Goal: Information Seeking & Learning: Compare options

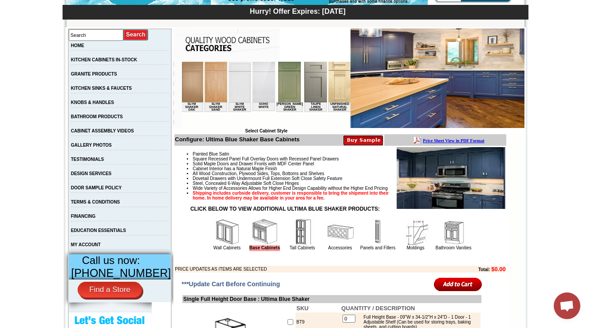
scroll to position [355, 0]
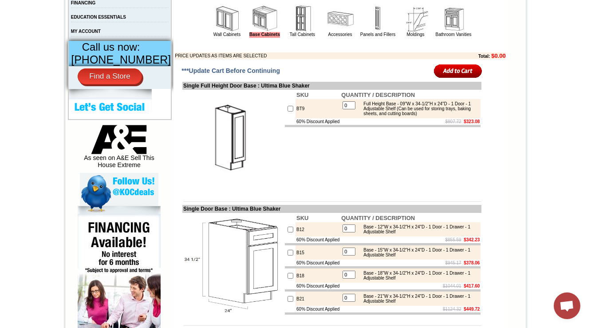
click at [220, 32] on img at bounding box center [227, 18] width 27 height 27
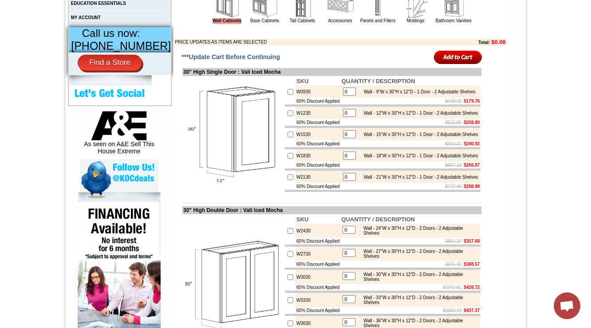
scroll to position [355, 0]
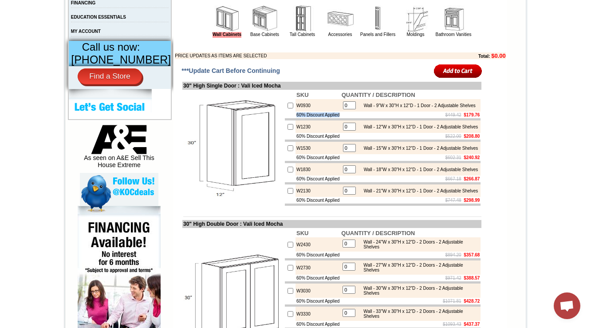
drag, startPoint x: 338, startPoint y: 133, endPoint x: 278, endPoint y: 135, distance: 59.5
click at [285, 118] on tr "60% Discount Applied $449.42 $179.76" at bounding box center [383, 114] width 196 height 7
copy tr "60% Discount Applied"
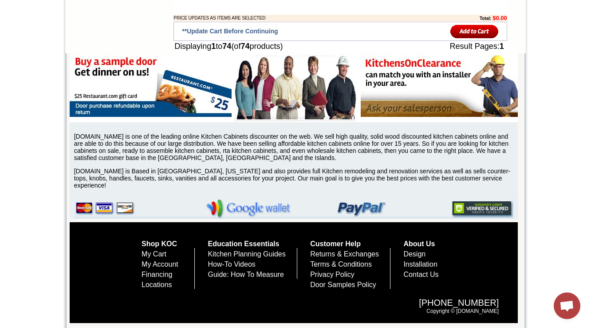
scroll to position [325, 0]
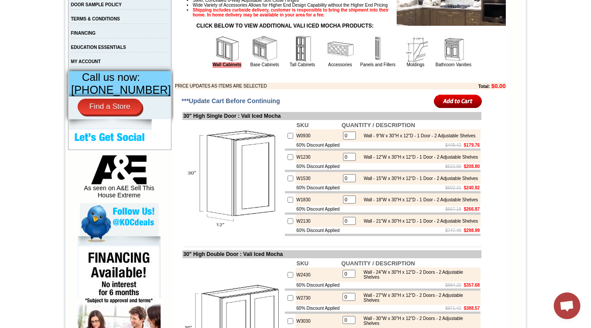
click at [264, 56] on img at bounding box center [265, 49] width 27 height 27
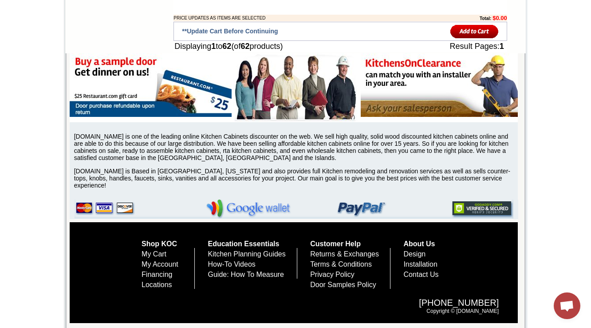
scroll to position [325, 0]
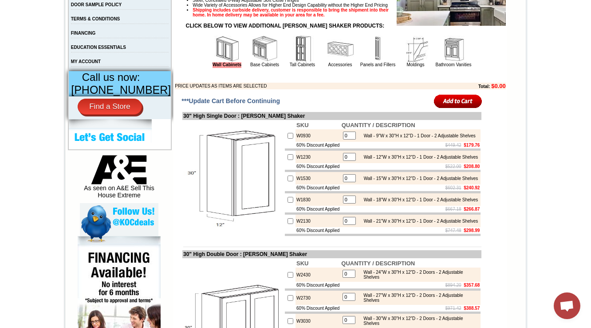
click at [252, 62] on img at bounding box center [265, 49] width 27 height 27
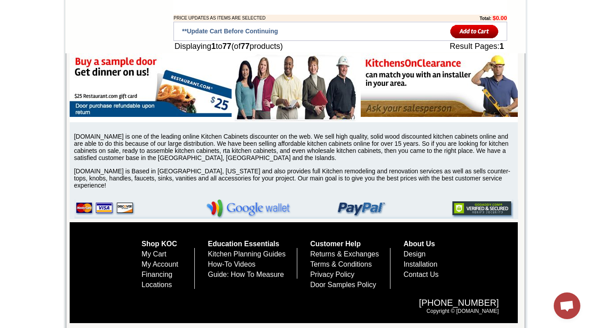
scroll to position [325, 0]
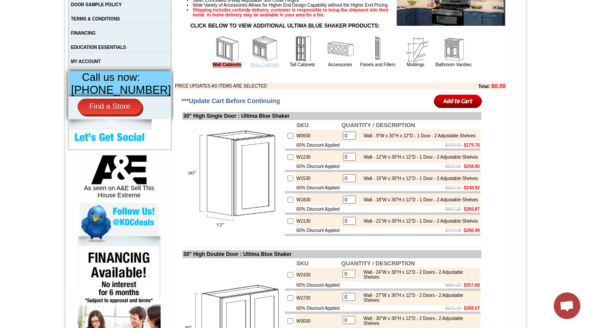
click at [263, 67] on link "Base Cabinets" at bounding box center [264, 64] width 29 height 5
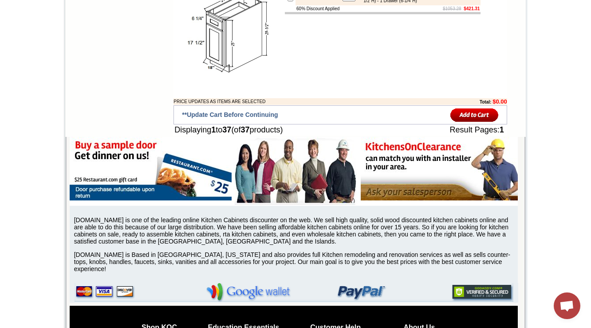
scroll to position [330, 0]
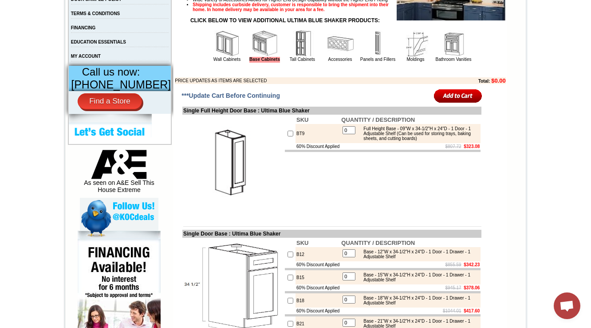
click at [341, 57] on img at bounding box center [340, 43] width 27 height 27
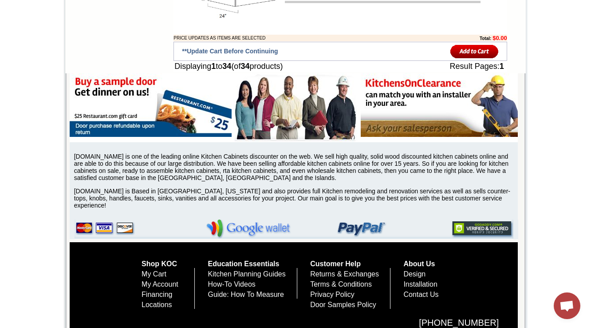
scroll to position [330, 0]
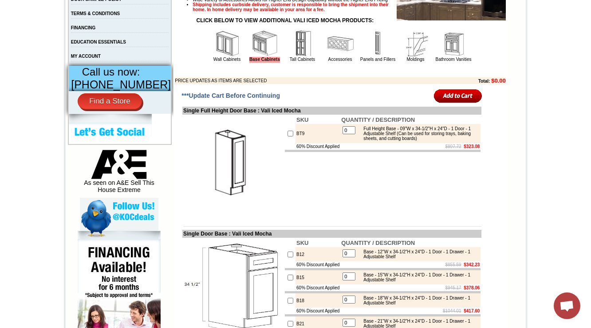
click at [334, 57] on img at bounding box center [340, 43] width 27 height 27
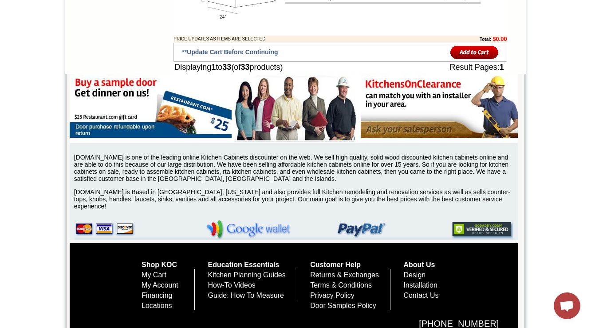
scroll to position [330, 0]
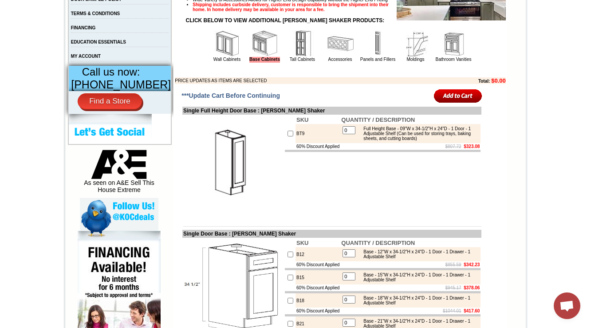
click at [327, 57] on img at bounding box center [340, 43] width 27 height 27
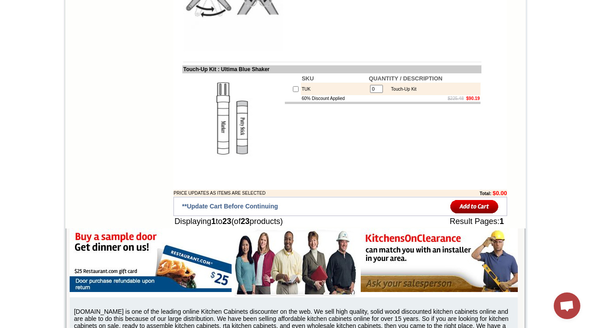
scroll to position [330, 0]
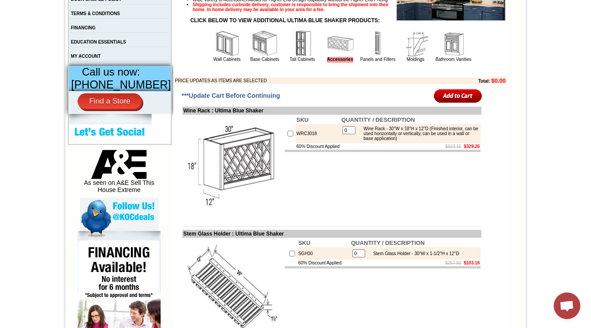
click at [298, 56] on img at bounding box center [302, 43] width 27 height 27
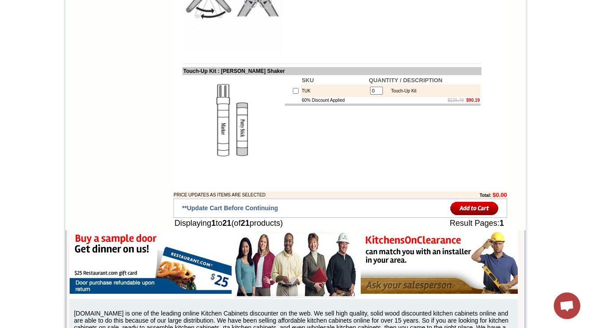
scroll to position [330, 0]
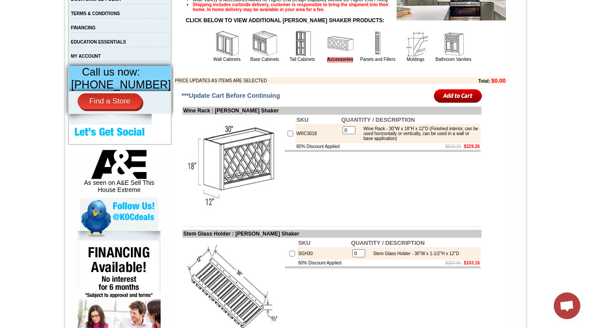
click at [293, 57] on img at bounding box center [302, 43] width 27 height 27
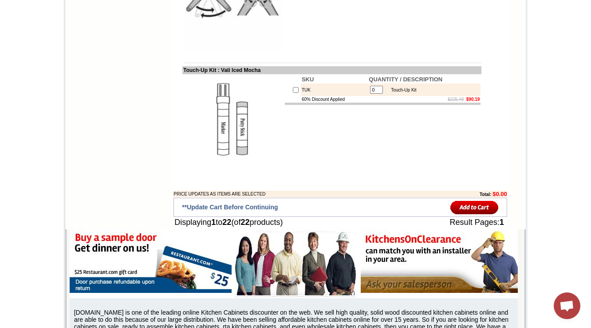
scroll to position [330, 0]
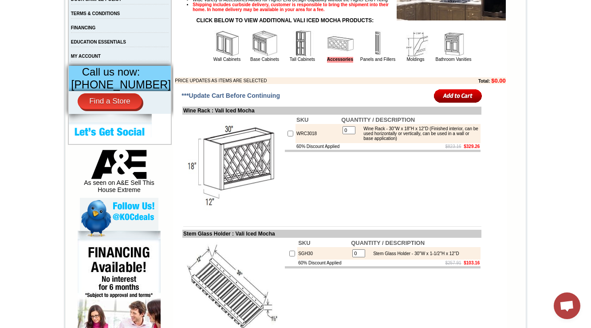
click at [293, 57] on img at bounding box center [302, 43] width 27 height 27
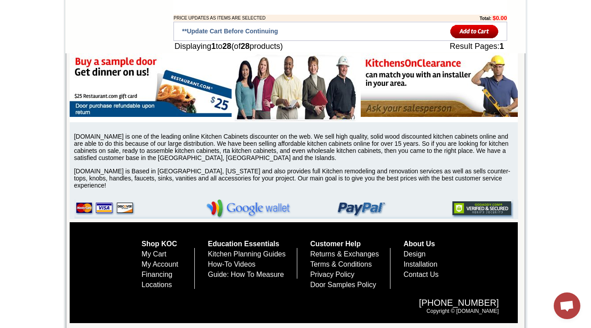
scroll to position [342, 0]
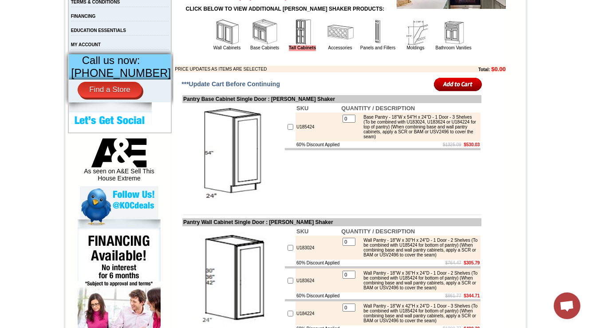
click at [372, 45] on img at bounding box center [378, 32] width 27 height 27
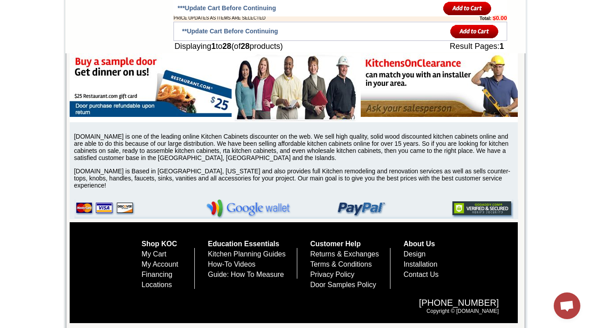
scroll to position [342, 0]
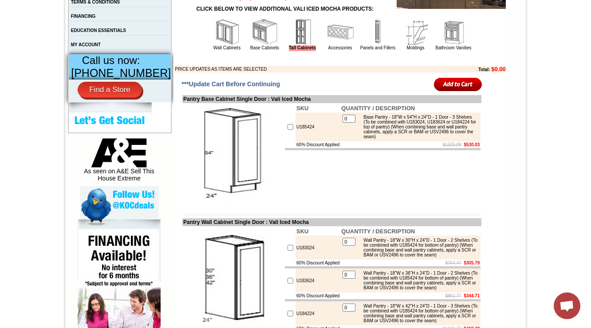
drag, startPoint x: 365, startPoint y: 57, endPoint x: 342, endPoint y: 55, distance: 23.7
click at [366, 45] on img at bounding box center [378, 32] width 27 height 27
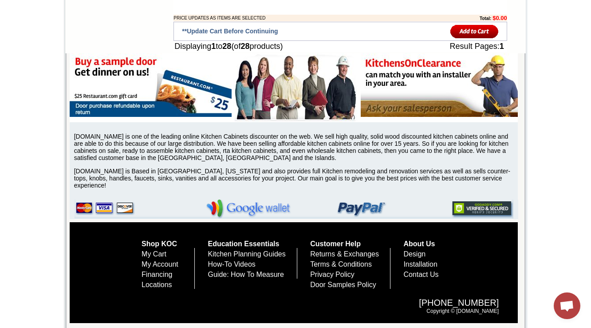
scroll to position [342, 0]
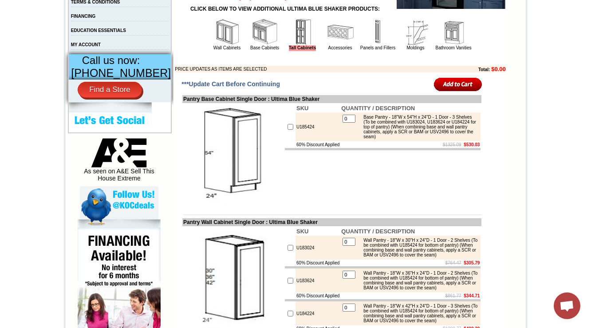
click at [378, 45] on img at bounding box center [378, 32] width 27 height 27
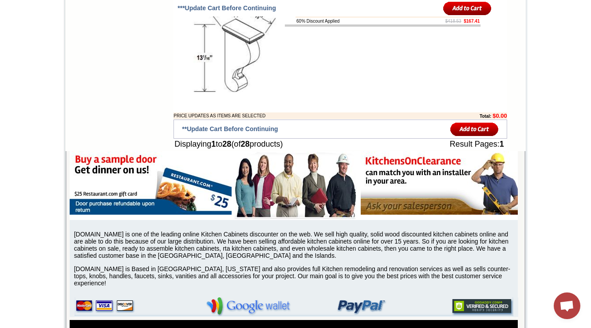
scroll to position [325, 0]
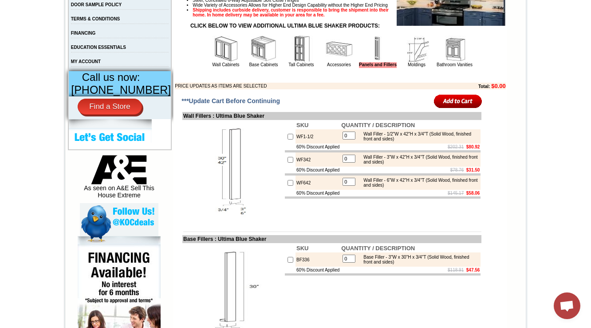
click at [213, 58] on img at bounding box center [226, 49] width 27 height 27
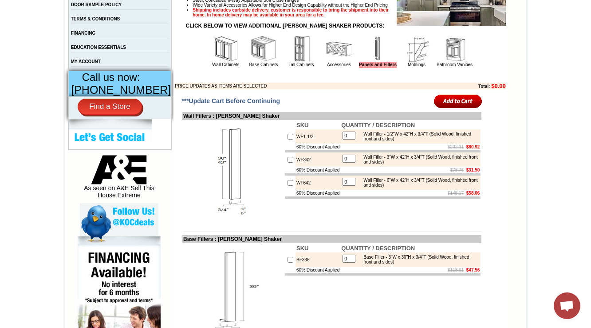
click at [213, 61] on img at bounding box center [226, 49] width 27 height 27
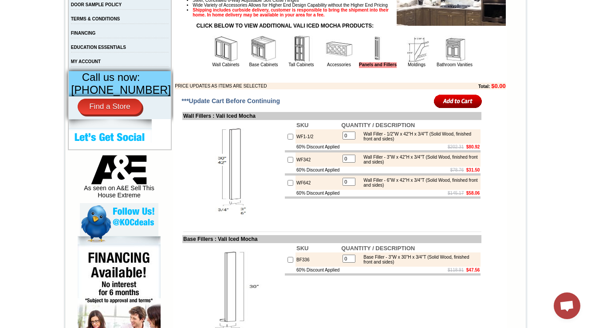
click at [213, 61] on img at bounding box center [226, 49] width 27 height 27
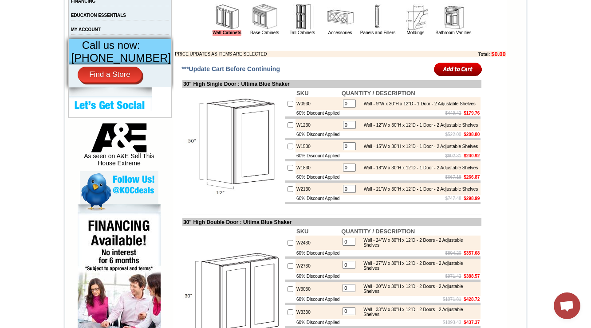
scroll to position [396, 0]
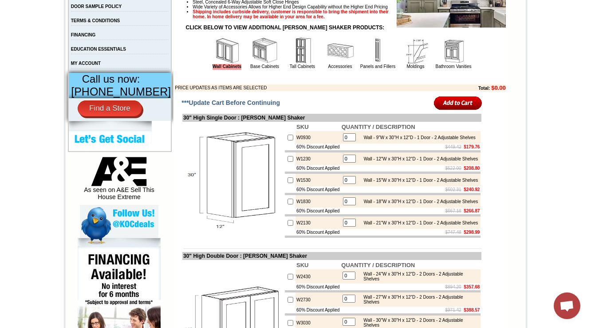
scroll to position [359, 0]
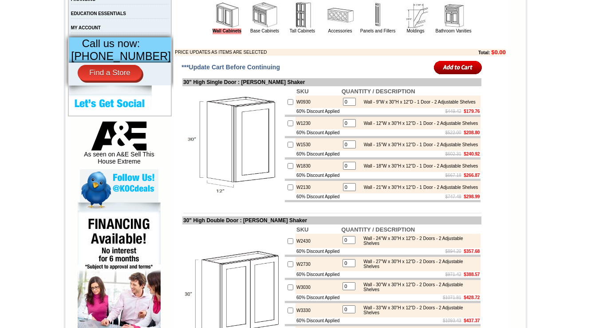
scroll to position [359, 0]
drag, startPoint x: 312, startPoint y: 98, endPoint x: 245, endPoint y: 97, distance: 67.5
click at [245, 86] on td "30" High Single Door : Tamryn Green Shaker" at bounding box center [331, 82] width 299 height 8
copy td "Tamryn Green Shaker"
drag, startPoint x: 458, startPoint y: 205, endPoint x: 475, endPoint y: 205, distance: 16.9
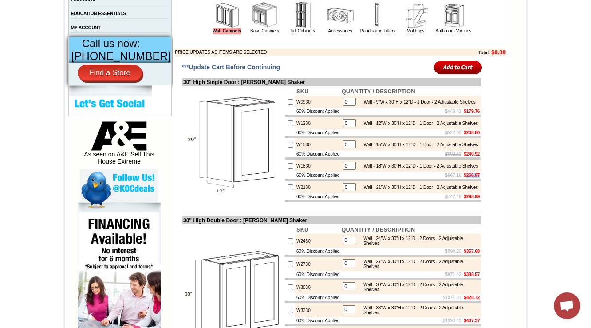
click at [475, 178] on b "$266.87" at bounding box center [472, 175] width 16 height 5
copy b "266.87"
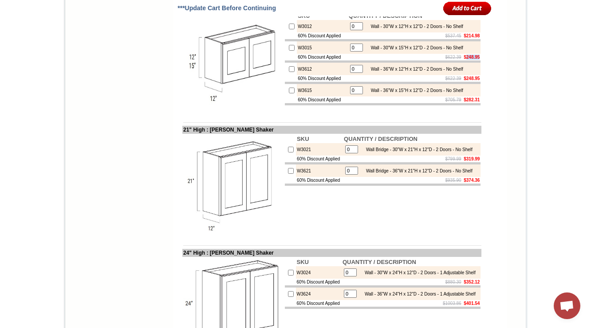
drag, startPoint x: 459, startPoint y: 174, endPoint x: 475, endPoint y: 173, distance: 15.6
click at [475, 59] on b "$248.95" at bounding box center [472, 57] width 16 height 5
copy b "248.95"
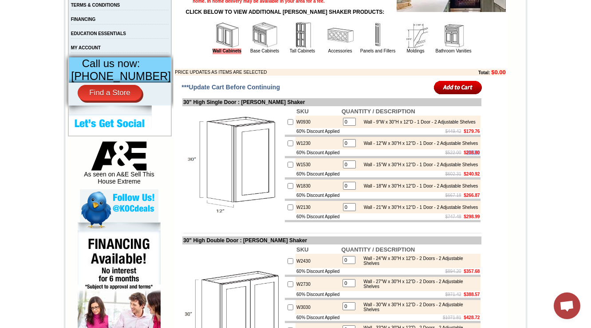
drag, startPoint x: 458, startPoint y: 173, endPoint x: 475, endPoint y: 173, distance: 17.3
click at [475, 155] on b "$208.80" at bounding box center [472, 152] width 16 height 5
copy b "208.80"
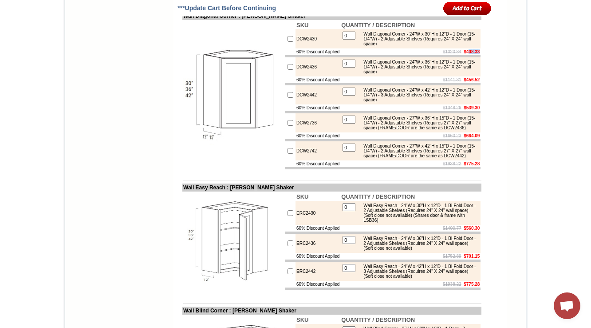
drag, startPoint x: 460, startPoint y: 201, endPoint x: 476, endPoint y: 202, distance: 15.6
click at [476, 54] on b "$408.33" at bounding box center [472, 51] width 16 height 5
drag, startPoint x: 460, startPoint y: 203, endPoint x: 475, endPoint y: 201, distance: 15.6
click at [475, 54] on b "$408.33" at bounding box center [472, 51] width 16 height 5
copy b "408.33"
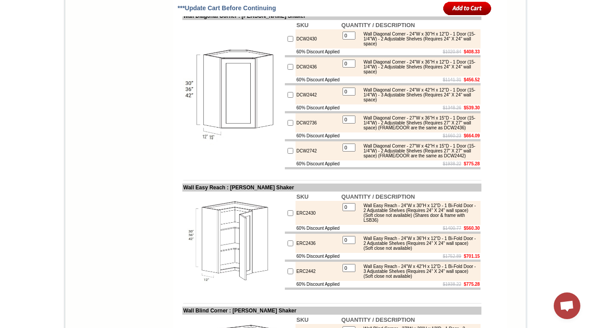
scroll to position [1402, 0]
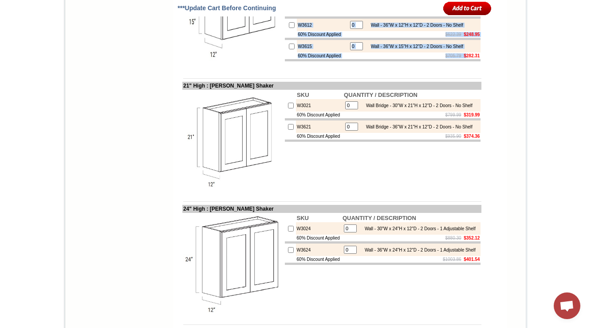
drag, startPoint x: 470, startPoint y: 174, endPoint x: 478, endPoint y: 172, distance: 8.2
click at [478, 68] on td "SKU QUANTITY / DESCRIPTION W3012 0 Wall - 30"W x 12"H x 12"D - 2 Doors - No She…" at bounding box center [382, 18] width 197 height 102
click at [463, 61] on td at bounding box center [383, 60] width 196 height 2
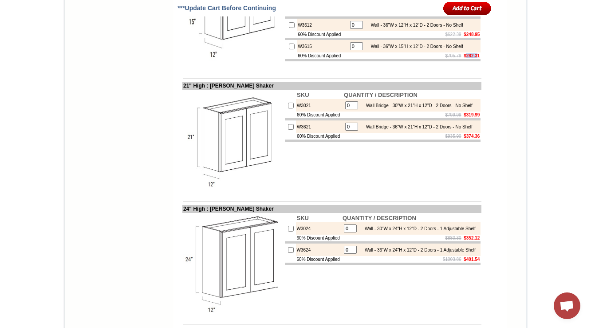
drag, startPoint x: 460, startPoint y: 174, endPoint x: 474, endPoint y: 171, distance: 14.4
click at [474, 58] on b "$282.31" at bounding box center [472, 55] width 16 height 5
copy b "282.3"
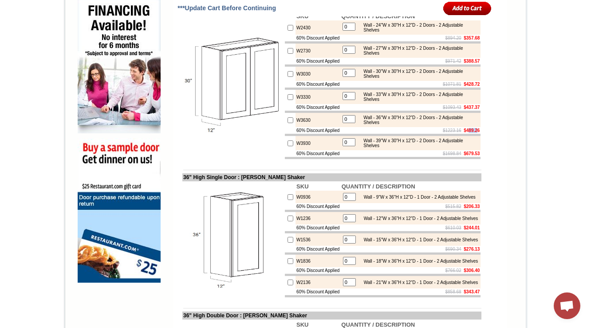
drag, startPoint x: 460, startPoint y: 175, endPoint x: 472, endPoint y: 174, distance: 11.6
click at [472, 133] on b "$489.26" at bounding box center [472, 130] width 16 height 5
drag, startPoint x: 459, startPoint y: 174, endPoint x: 475, endPoint y: 174, distance: 16.0
click at [475, 133] on b "$489.26" at bounding box center [472, 130] width 16 height 5
copy b "489.26"
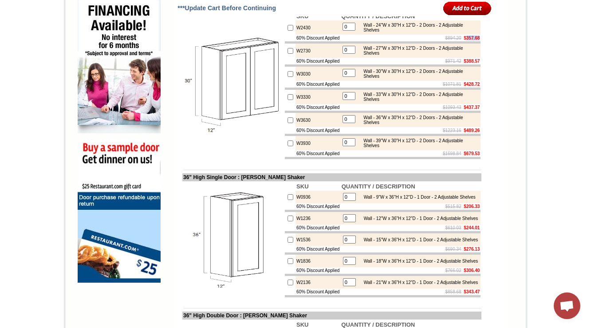
drag, startPoint x: 459, startPoint y: 76, endPoint x: 475, endPoint y: 75, distance: 15.6
click at [475, 40] on b "$357.68" at bounding box center [472, 38] width 16 height 5
copy b "357.68"
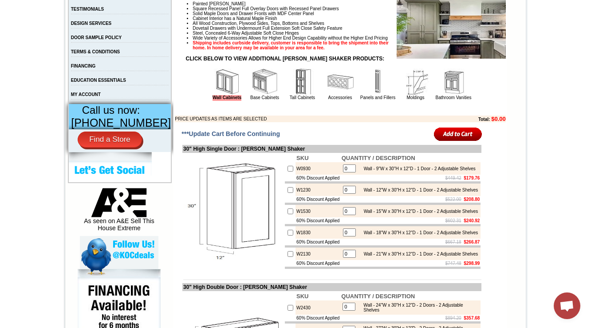
scroll to position [323, 0]
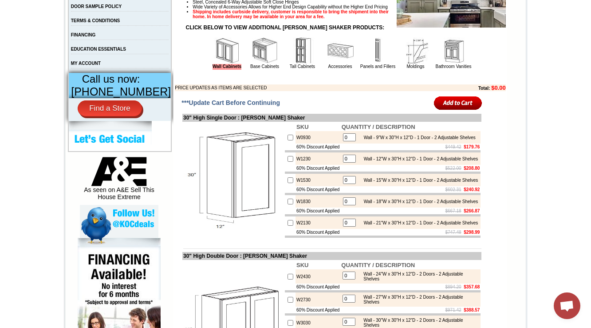
click at [253, 64] on img at bounding box center [265, 50] width 27 height 27
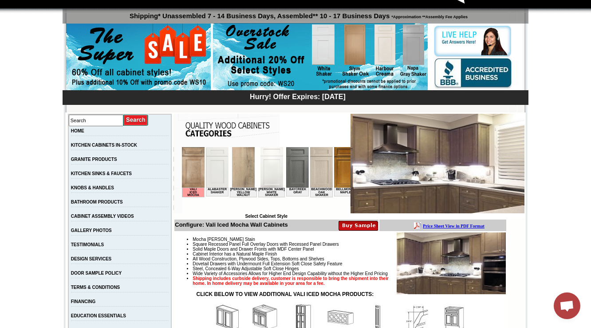
scroll to position [178, 0]
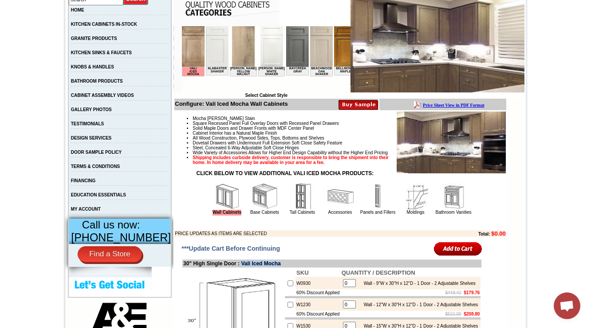
drag, startPoint x: 293, startPoint y: 279, endPoint x: 243, endPoint y: 279, distance: 49.7
click at [243, 267] on td "30" High Single Door : Vali Iced Mocha" at bounding box center [331, 263] width 299 height 8
copy td "Vali Iced Mocha"
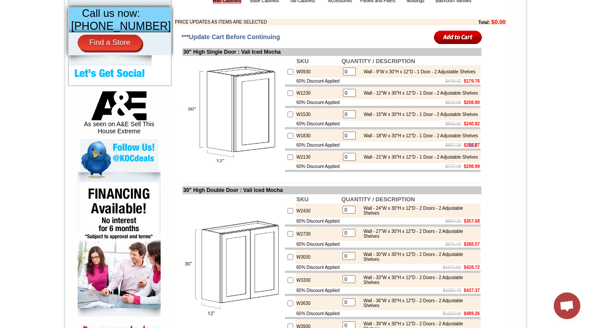
click at [474, 147] on b "$266.87" at bounding box center [472, 144] width 16 height 5
drag, startPoint x: 459, startPoint y: 176, endPoint x: 475, endPoint y: 175, distance: 15.6
click at [475, 147] on b "$266.87" at bounding box center [472, 144] width 16 height 5
copy b "266.87"
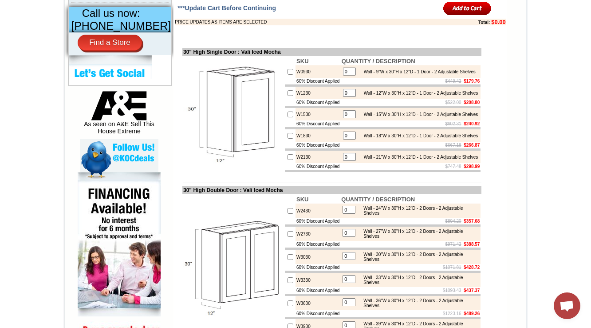
scroll to position [1358, 0]
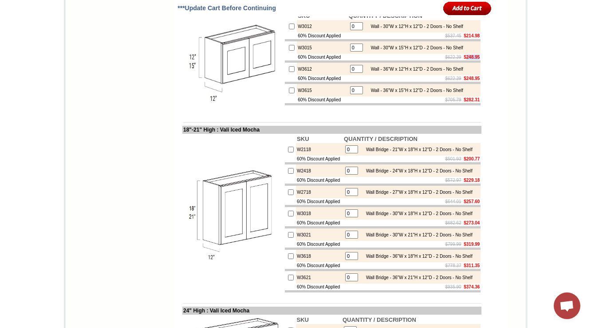
drag, startPoint x: 459, startPoint y: 175, endPoint x: 476, endPoint y: 171, distance: 16.9
click at [476, 59] on b "$248.95" at bounding box center [472, 57] width 16 height 5
copy b "248.95"
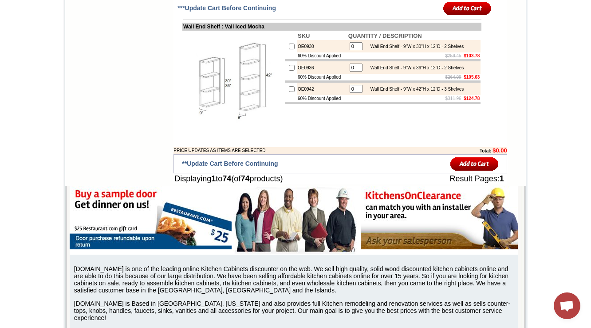
scroll to position [339, 0]
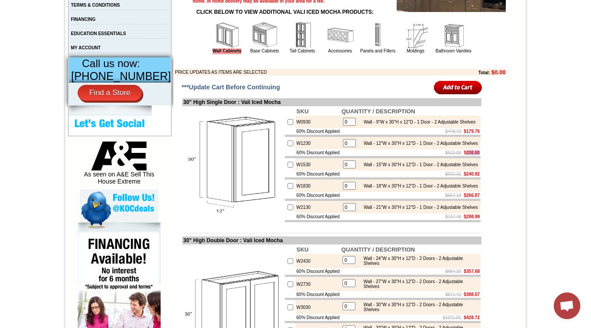
drag, startPoint x: 458, startPoint y: 176, endPoint x: 476, endPoint y: 174, distance: 17.4
click at [476, 155] on b "$208.80" at bounding box center [472, 152] width 16 height 5
copy b "208.80"
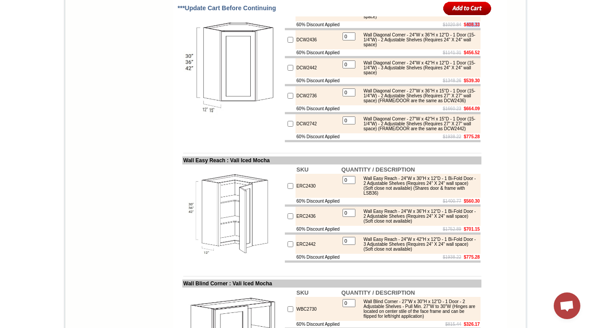
drag, startPoint x: 459, startPoint y: 202, endPoint x: 475, endPoint y: 201, distance: 16.1
click at [475, 27] on b "$408.33" at bounding box center [472, 24] width 16 height 5
copy b "408.33"
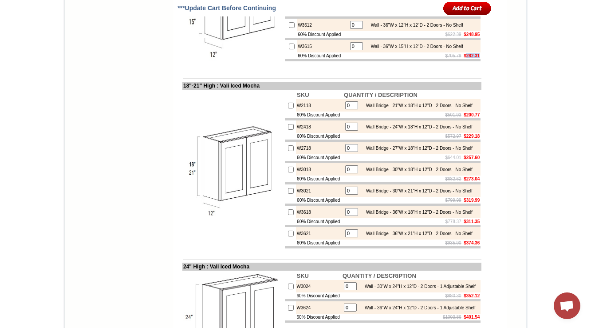
drag, startPoint x: 460, startPoint y: 174, endPoint x: 475, endPoint y: 174, distance: 15.5
click at [475, 58] on b "$282.31" at bounding box center [472, 55] width 16 height 5
copy b "282.31"
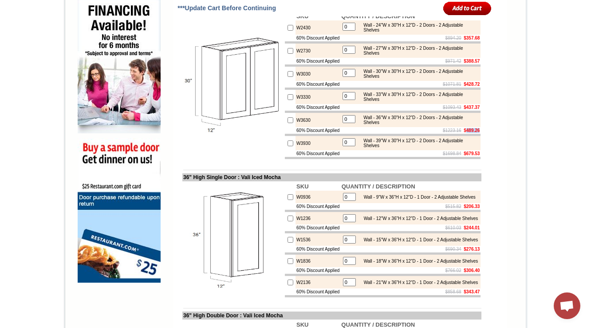
drag, startPoint x: 460, startPoint y: 177, endPoint x: 475, endPoint y: 178, distance: 15.6
click at [475, 134] on td "$1223.16 $489.26" at bounding box center [410, 130] width 140 height 7
copy b "489.26"
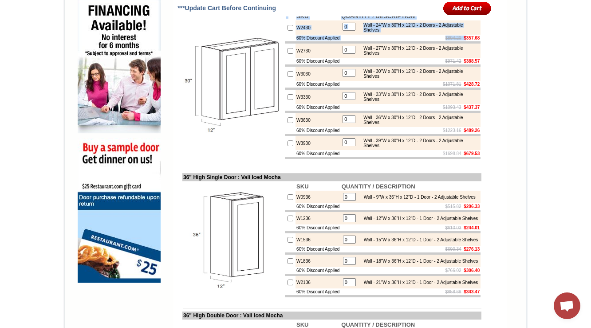
drag, startPoint x: 478, startPoint y: 75, endPoint x: 459, endPoint y: 74, distance: 18.2
click at [459, 74] on td "SKU QUANTITY / DESCRIPTION W2430 0 Wall - 24"W x 30"H x 12"D - 2 Doors - 2 Adju…" at bounding box center [382, 85] width 197 height 149
click at [464, 40] on b "$357.68" at bounding box center [472, 38] width 16 height 5
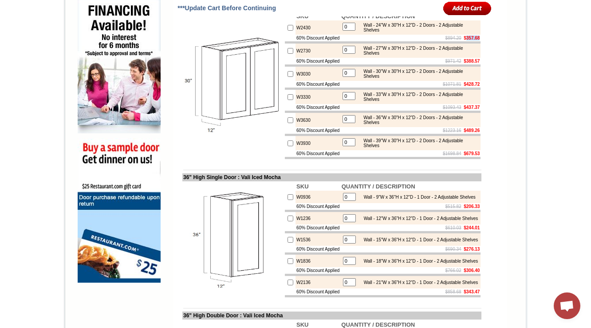
drag, startPoint x: 459, startPoint y: 75, endPoint x: 474, endPoint y: 77, distance: 15.6
click at [474, 40] on b "$357.68" at bounding box center [472, 38] width 16 height 5
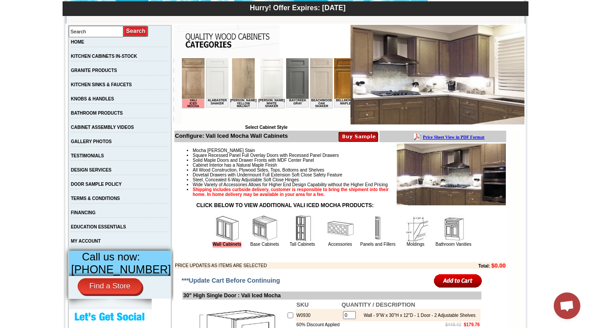
scroll to position [359, 0]
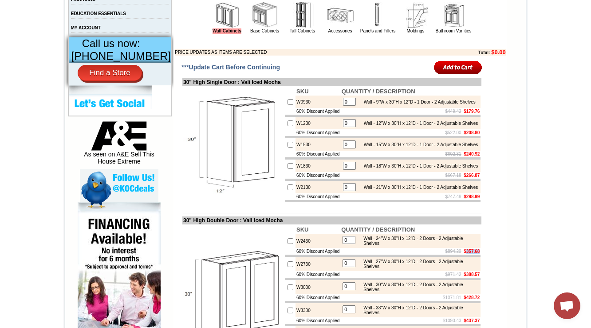
click at [256, 28] on img at bounding box center [265, 15] width 27 height 27
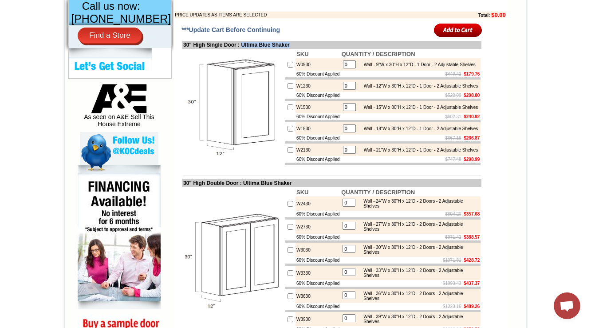
drag, startPoint x: 307, startPoint y: 59, endPoint x: 243, endPoint y: 63, distance: 64.0
click at [243, 49] on td "30" High Single Door : Ultima Blue Shaker" at bounding box center [331, 45] width 299 height 8
copy td "Ultima Blue Shaker"
drag, startPoint x: 459, startPoint y: 166, endPoint x: 475, endPoint y: 166, distance: 16.0
click at [475, 140] on b "$266.87" at bounding box center [472, 137] width 16 height 5
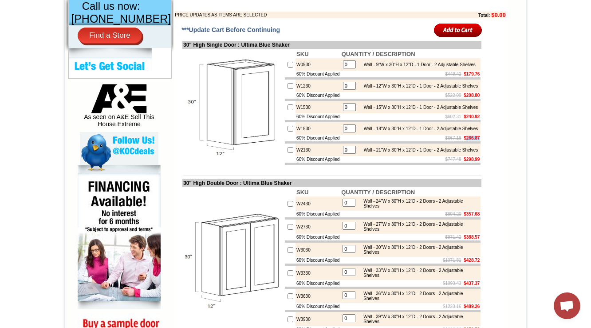
copy b "266.87"
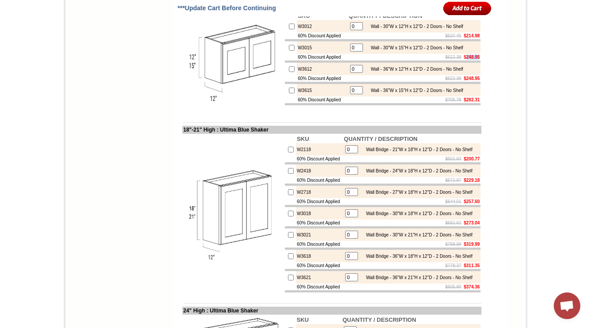
drag, startPoint x: 459, startPoint y: 174, endPoint x: 475, endPoint y: 172, distance: 16.1
click at [475, 59] on b "$248.95" at bounding box center [472, 57] width 16 height 5
copy b "248.95"
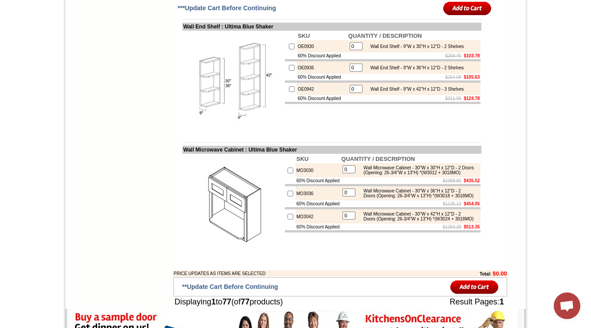
drag, startPoint x: 460, startPoint y: 176, endPoint x: 475, endPoint y: 175, distance: 15.1
copy b "201.38"
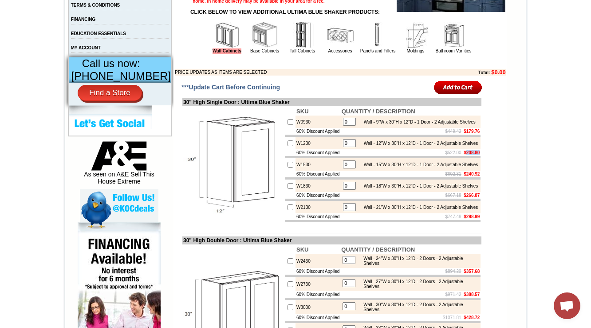
drag, startPoint x: 460, startPoint y: 174, endPoint x: 476, endPoint y: 173, distance: 16.5
click at [476, 156] on td "$522.00 $208.80" at bounding box center [411, 152] width 140 height 7
copy b "208.80"
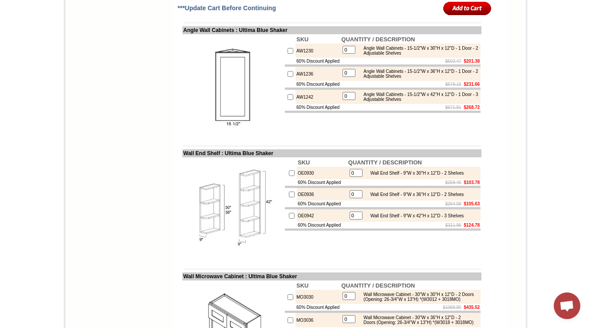
scroll to position [2056, 0]
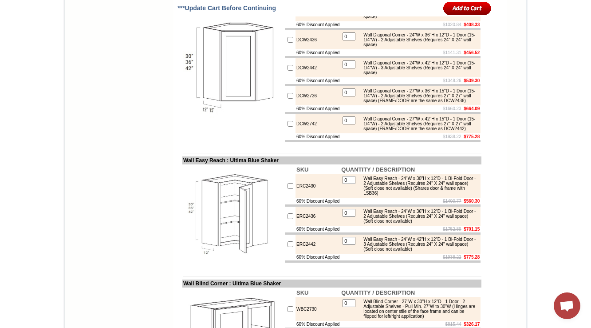
drag, startPoint x: 311, startPoint y: 187, endPoint x: 330, endPoint y: 193, distance: 19.6
click at [300, 21] on td "DCW2430" at bounding box center [318, 11] width 45 height 19
click at [403, 19] on div "Wall Diagonal Corner - 24"W x 30"H x 12"D - 1 Door (15-1/4"W) - 2 Adjustable Sh…" at bounding box center [418, 11] width 119 height 15
drag, startPoint x: 459, startPoint y: 202, endPoint x: 475, endPoint y: 201, distance: 16.5
click at [475, 27] on b "$408.33" at bounding box center [472, 24] width 16 height 5
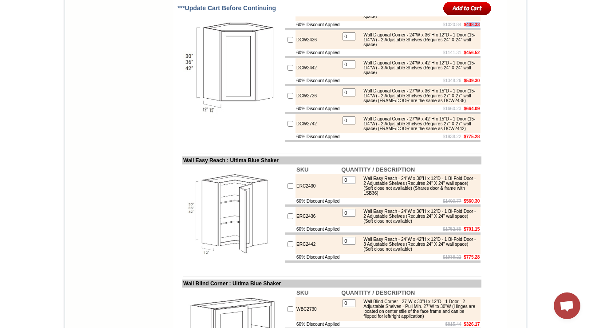
copy b "408.33"
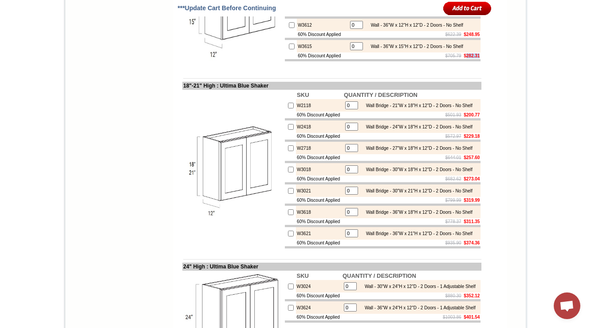
drag, startPoint x: 459, startPoint y: 173, endPoint x: 474, endPoint y: 172, distance: 15.1
click at [474, 58] on b "$282.31" at bounding box center [472, 55] width 16 height 5
copy b "282.31"
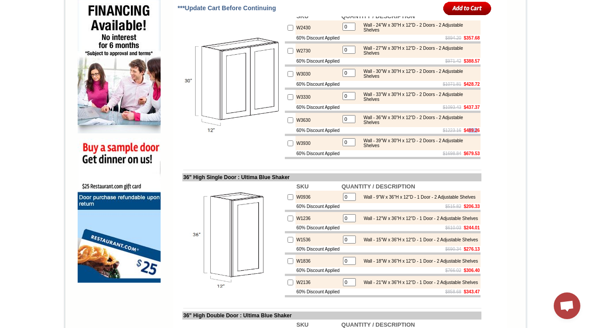
drag, startPoint x: 460, startPoint y: 176, endPoint x: 474, endPoint y: 175, distance: 13.8
click at [474, 133] on b "$489.26" at bounding box center [472, 130] width 16 height 5
drag, startPoint x: 460, startPoint y: 176, endPoint x: 476, endPoint y: 172, distance: 16.8
click at [476, 134] on td "$1223.16 $489.26" at bounding box center [410, 130] width 140 height 7
copy b "489.26"
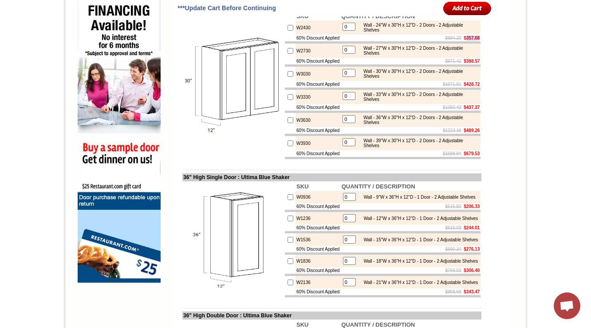
drag, startPoint x: 460, startPoint y: 75, endPoint x: 476, endPoint y: 73, distance: 16.0
click at [476, 40] on b "$357.68" at bounding box center [472, 38] width 16 height 5
copy b "357.68"
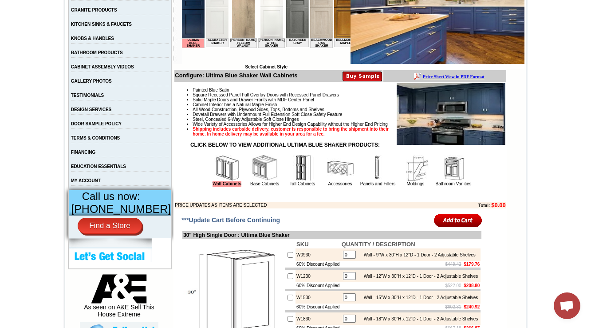
scroll to position [213, 0]
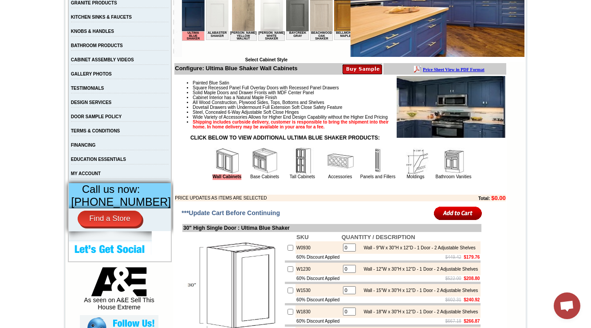
click at [253, 174] on img at bounding box center [265, 160] width 27 height 27
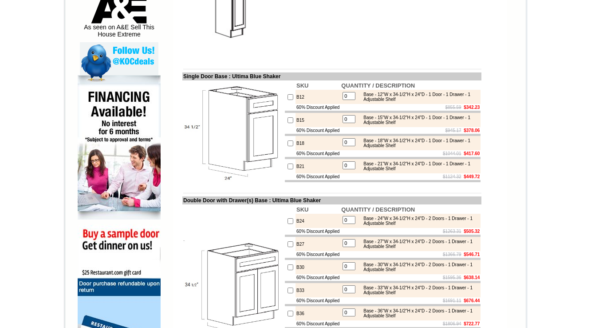
scroll to position [487, 0]
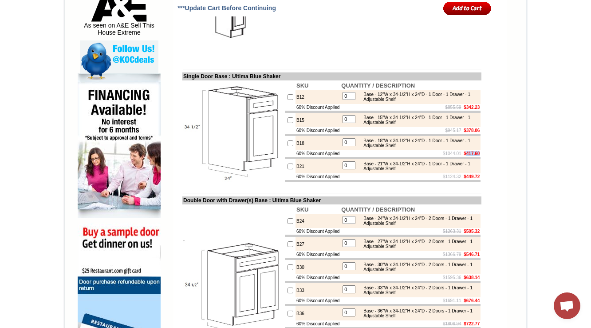
drag, startPoint x: 460, startPoint y: 177, endPoint x: 476, endPoint y: 171, distance: 17.3
click at [476, 157] on td "$1044.01 $417.60" at bounding box center [410, 153] width 140 height 7
copy b "417.60"
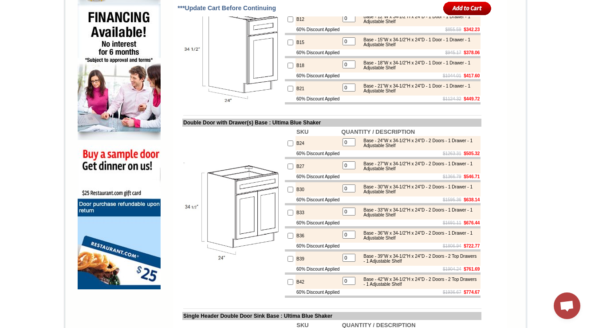
scroll to position [629, 0]
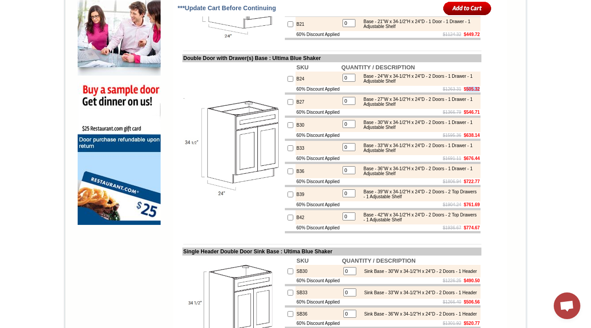
drag, startPoint x: 477, startPoint y: 117, endPoint x: 459, endPoint y: 117, distance: 17.3
click at [459, 92] on td "$1263.31 $505.32" at bounding box center [410, 89] width 140 height 7
copy b "505.32"
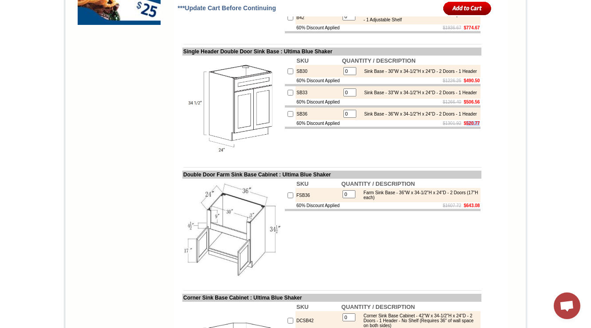
drag, startPoint x: 460, startPoint y: 174, endPoint x: 475, endPoint y: 172, distance: 15.3
click at [475, 126] on td "$1301.92 $520.77" at bounding box center [411, 123] width 140 height 7
copy b "520.77"
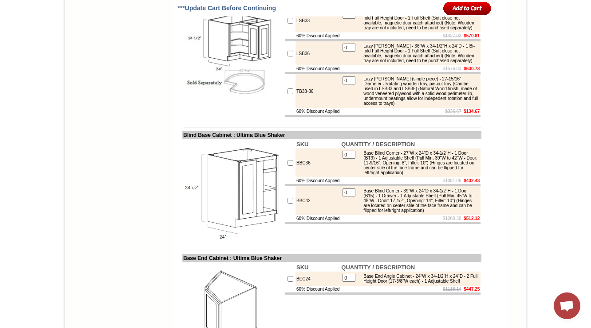
scroll to position [1617, 0]
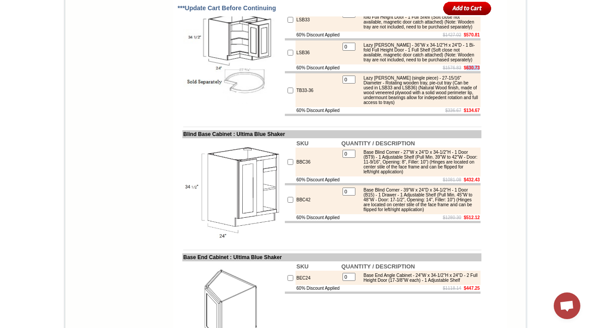
drag, startPoint x: 475, startPoint y: 202, endPoint x: 459, endPoint y: 205, distance: 15.8
click at [459, 71] on td "$1576.83 $630.73" at bounding box center [410, 67] width 140 height 7
copy b "630.73"
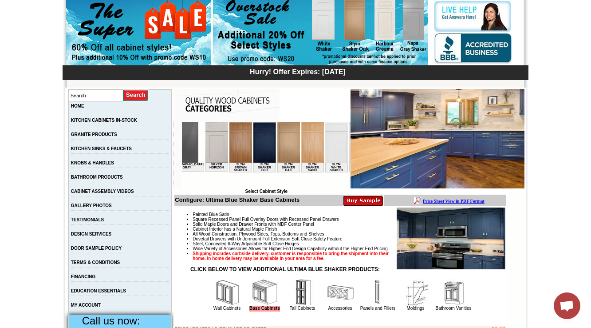
drag, startPoint x: 260, startPoint y: 145, endPoint x: 182, endPoint y: 132, distance: 78.8
click at [349, 145] on img at bounding box center [360, 142] width 23 height 40
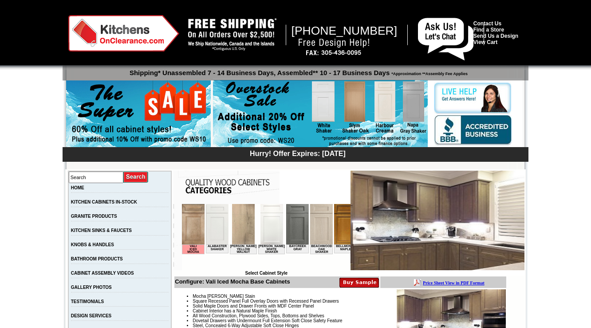
scroll to position [487, 0]
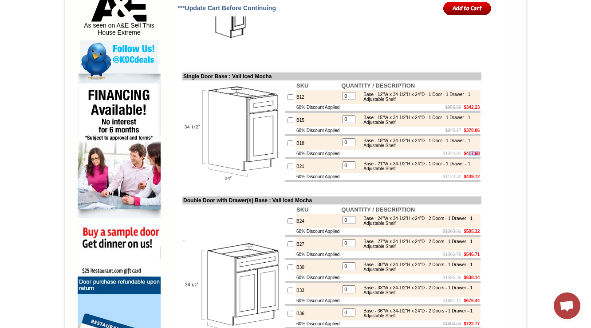
drag, startPoint x: 460, startPoint y: 177, endPoint x: 474, endPoint y: 176, distance: 14.2
click at [474, 156] on b "$417.60" at bounding box center [472, 153] width 16 height 5
drag, startPoint x: 460, startPoint y: 175, endPoint x: 475, endPoint y: 175, distance: 15.1
click at [475, 156] on b "$417.60" at bounding box center [472, 153] width 16 height 5
copy b "417.60"
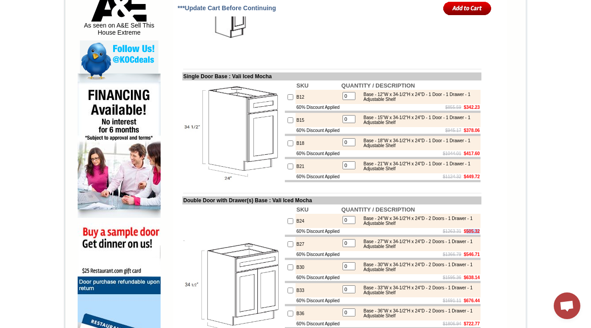
drag, startPoint x: 459, startPoint y: 257, endPoint x: 475, endPoint y: 256, distance: 16.0
click at [475, 233] on b "$505.32" at bounding box center [472, 231] width 16 height 5
copy b "505.32"
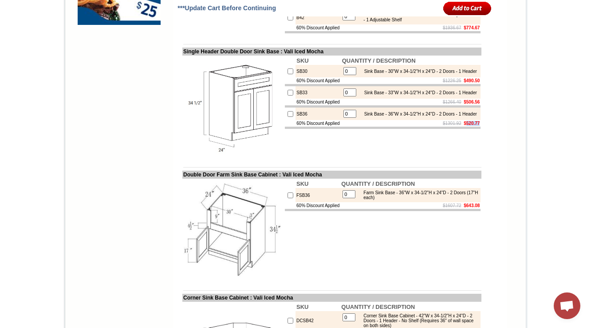
drag, startPoint x: 460, startPoint y: 176, endPoint x: 476, endPoint y: 177, distance: 16.0
click at [476, 126] on b "$520.77" at bounding box center [472, 123] width 16 height 5
copy b "520.77"
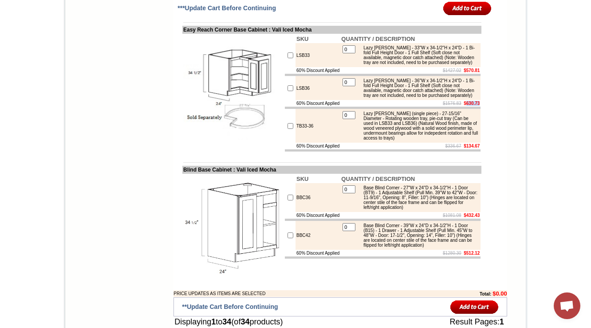
drag, startPoint x: 460, startPoint y: 237, endPoint x: 476, endPoint y: 238, distance: 16.0
click at [476, 106] on b "$630.73" at bounding box center [472, 103] width 16 height 5
copy b "630.73"
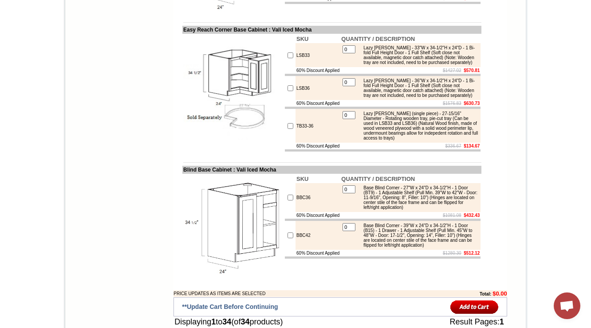
scroll to position [82, 0]
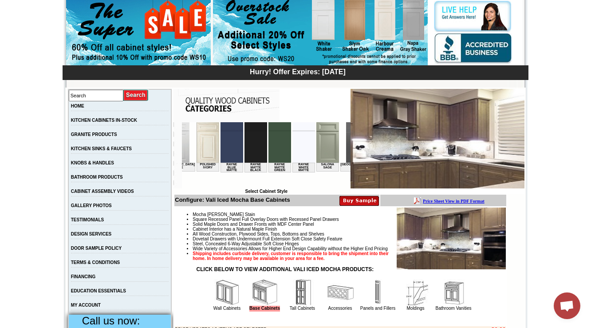
click at [346, 151] on img at bounding box center [357, 142] width 23 height 40
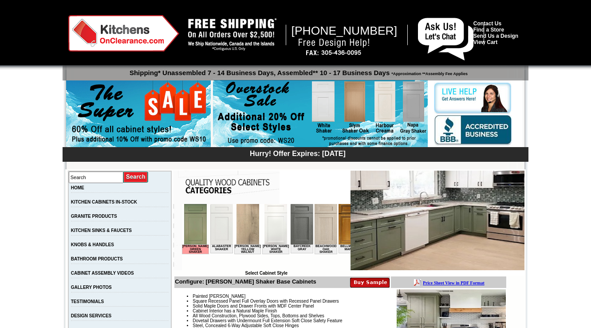
scroll to position [487, 0]
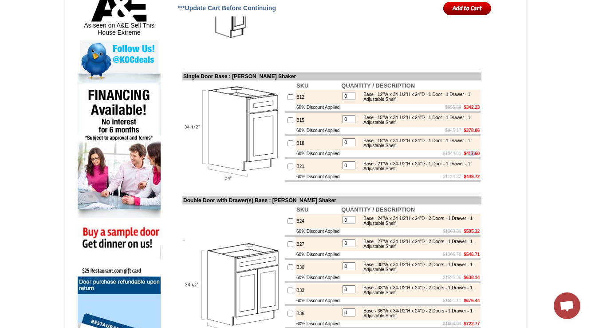
drag, startPoint x: 460, startPoint y: 177, endPoint x: 469, endPoint y: 174, distance: 9.3
click at [469, 156] on b "$417.60" at bounding box center [472, 153] width 16 height 5
drag, startPoint x: 459, startPoint y: 176, endPoint x: 474, endPoint y: 174, distance: 15.2
click at [474, 156] on b "$417.60" at bounding box center [472, 153] width 16 height 5
copy b "417.60"
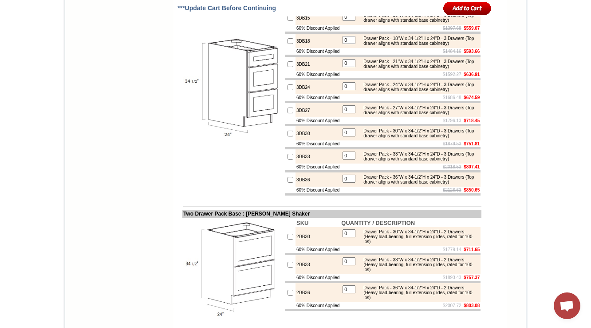
scroll to position [570, 0]
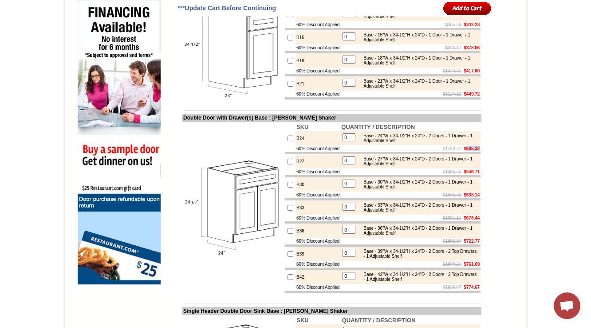
drag, startPoint x: 459, startPoint y: 176, endPoint x: 474, endPoint y: 174, distance: 15.3
click at [474, 151] on b "$505.32" at bounding box center [472, 148] width 16 height 5
copy b "505.32"
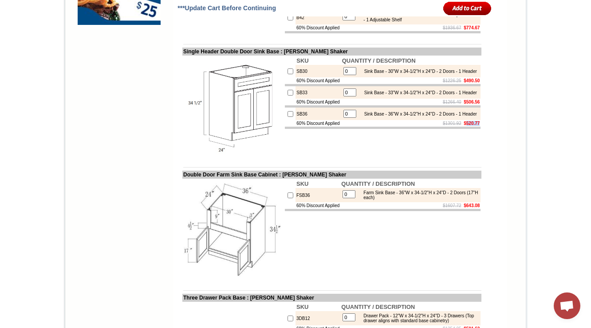
drag, startPoint x: 460, startPoint y: 175, endPoint x: 475, endPoint y: 174, distance: 15.6
click at [475, 126] on b "$520.77" at bounding box center [472, 123] width 16 height 5
copy b "520.77"
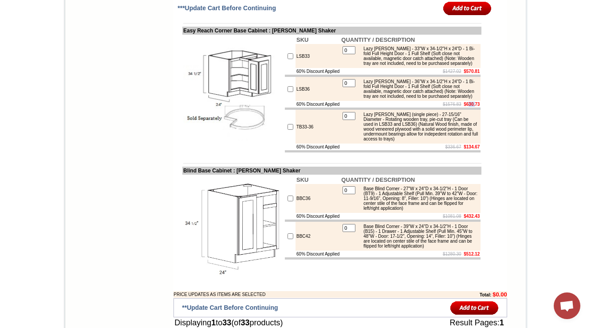
drag, startPoint x: 461, startPoint y: 238, endPoint x: 470, endPoint y: 239, distance: 9.9
click at [470, 107] on b "$630.73" at bounding box center [472, 104] width 16 height 5
drag, startPoint x: 459, startPoint y: 237, endPoint x: 476, endPoint y: 237, distance: 16.9
click at [476, 107] on td "$1576.83 $630.73" at bounding box center [410, 104] width 140 height 7
copy b "630.73"
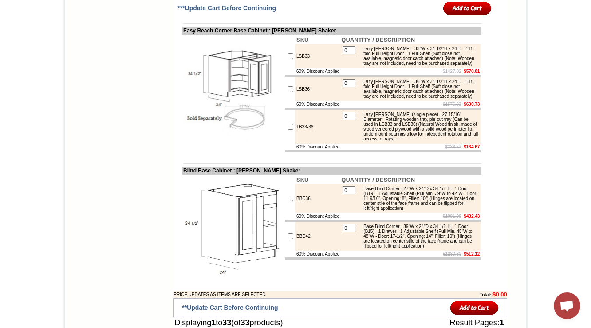
click at [367, 67] on table "0 Lazy Susan - 33"W x 34-1/2"H x 24"D - 1 Bi-fold Full Height Door - 1 Full She…" at bounding box center [410, 56] width 138 height 22
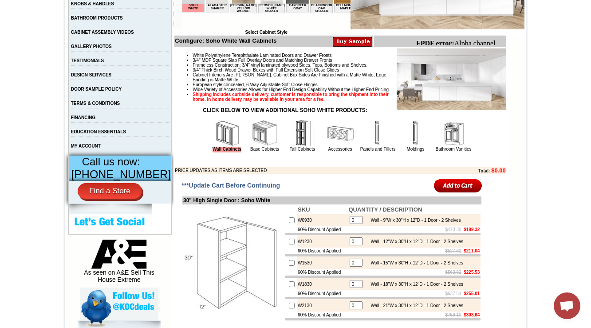
scroll to position [249, 0]
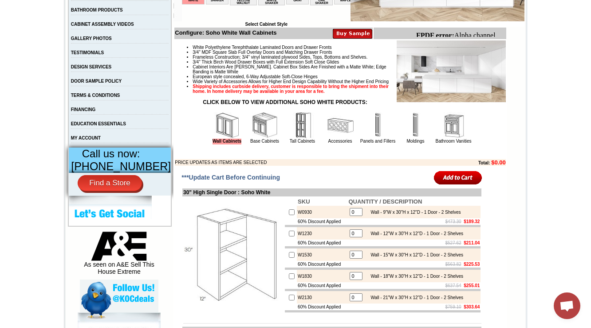
click at [253, 138] on img at bounding box center [265, 125] width 27 height 27
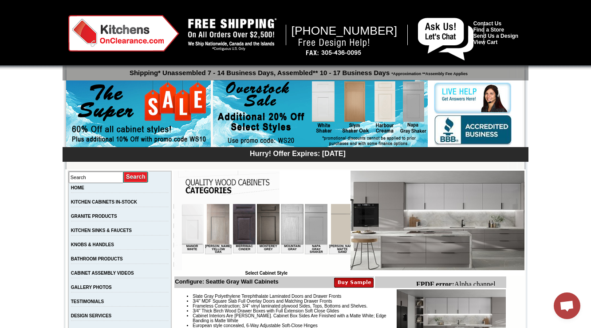
scroll to position [249, 0]
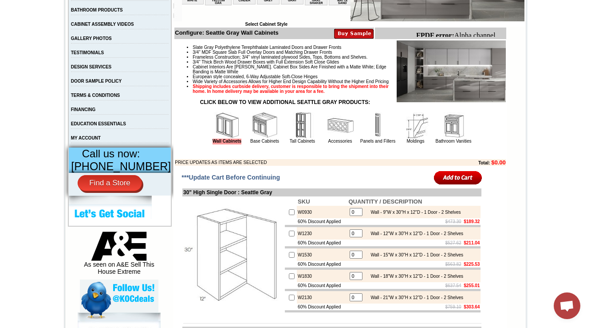
click at [252, 138] on img at bounding box center [265, 125] width 27 height 27
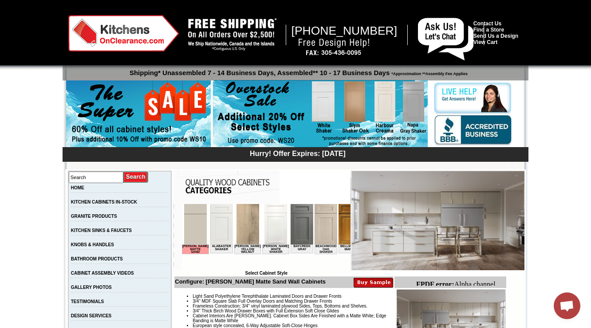
scroll to position [249, 0]
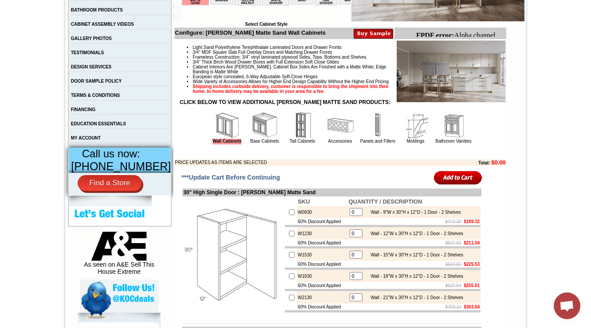
click at [289, 138] on img at bounding box center [302, 125] width 27 height 27
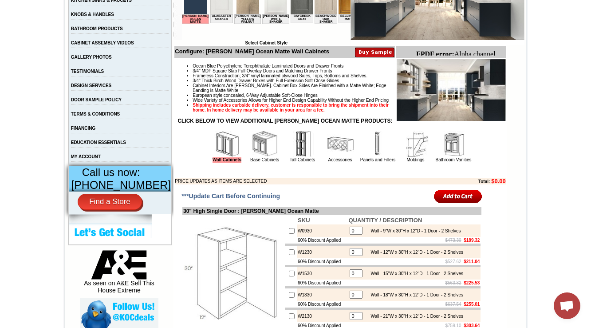
scroll to position [249, 0]
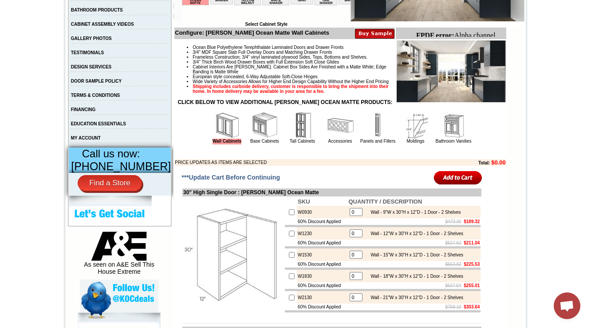
click at [440, 138] on img at bounding box center [453, 125] width 27 height 27
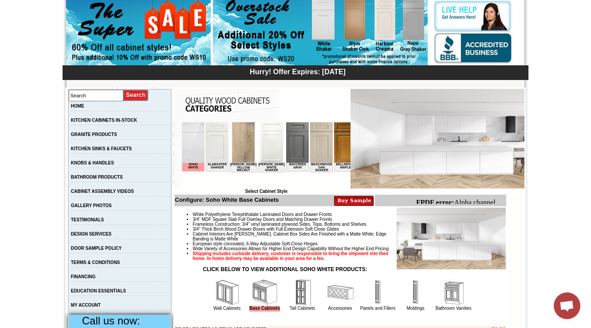
scroll to position [320, 0]
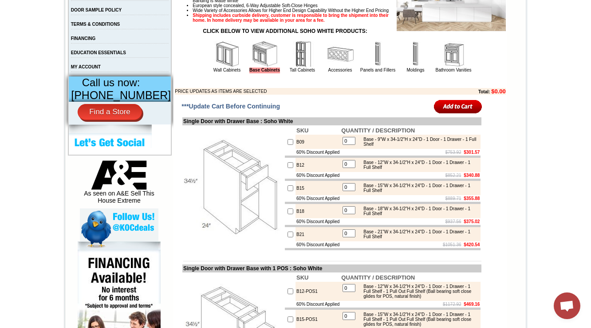
click at [293, 67] on img at bounding box center [302, 54] width 27 height 27
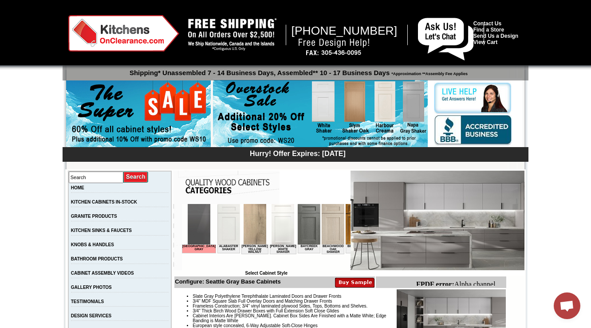
scroll to position [213, 0]
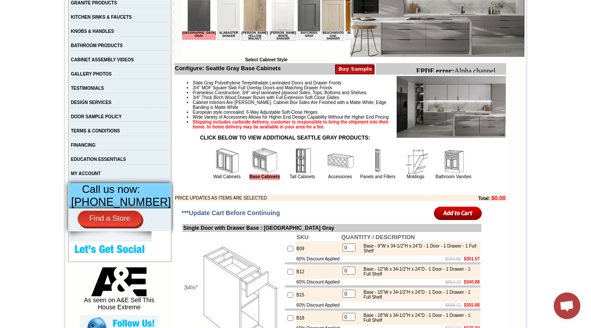
click at [375, 174] on img at bounding box center [378, 160] width 27 height 27
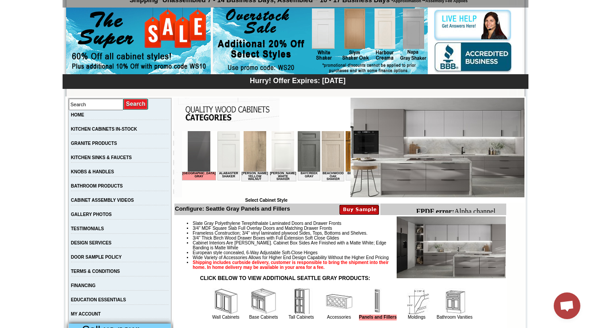
scroll to position [225, 0]
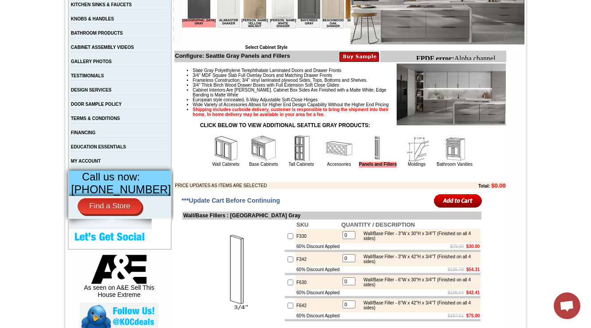
click at [288, 162] on img at bounding box center [301, 148] width 27 height 27
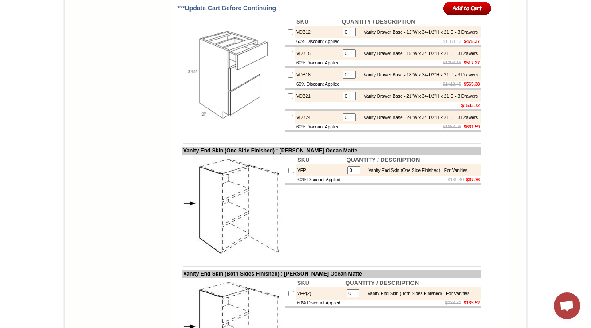
drag, startPoint x: 325, startPoint y: 65, endPoint x: 266, endPoint y: 66, distance: 58.6
click at [266, 16] on td "Vanity Drawer Base Cabinets : [PERSON_NAME] Ocean Matte" at bounding box center [331, 12] width 299 height 8
copy td "[PERSON_NAME] Ocean Matte"
drag, startPoint x: 177, startPoint y: 66, endPoint x: 252, endPoint y: 69, distance: 75.1
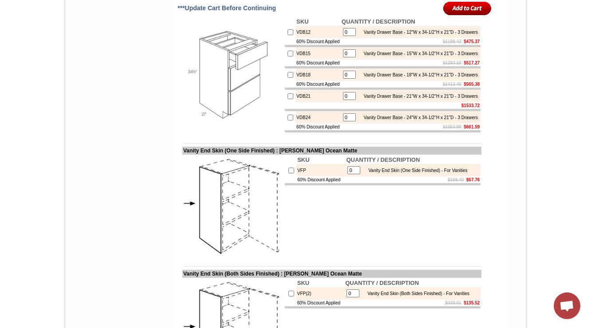
click at [252, 16] on td "Vanity Drawer Base Cabinets : Nash Ocean Matte" at bounding box center [331, 12] width 299 height 8
copy td "anity Drawer Base Cabin"
click at [296, 102] on td "VDB21" at bounding box center [318, 96] width 45 height 12
copy td "VDB21"
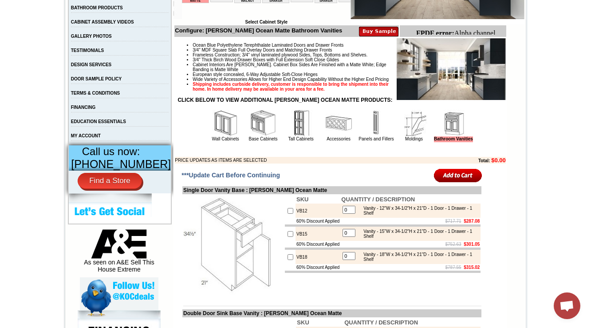
scroll to position [285, 0]
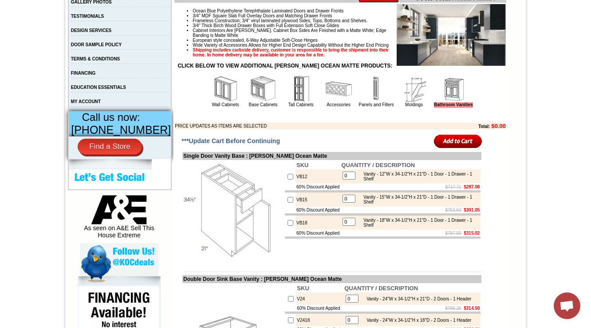
click at [292, 102] on img at bounding box center [301, 88] width 27 height 27
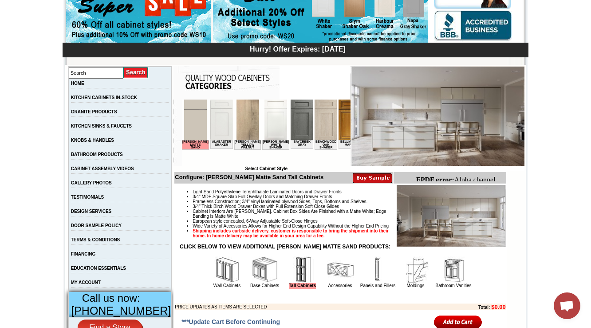
scroll to position [107, 0]
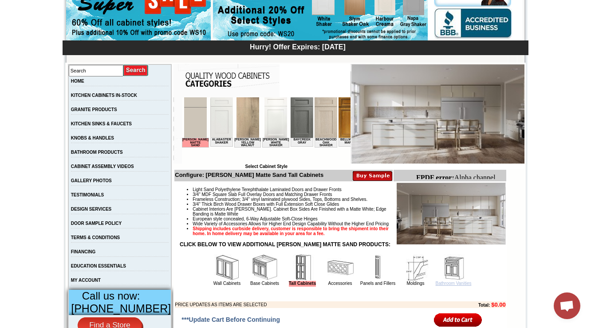
click at [442, 285] on link "Bathroom Vanities" at bounding box center [454, 282] width 36 height 5
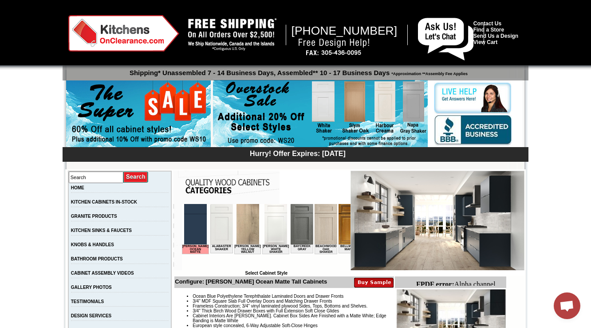
scroll to position [284, 0]
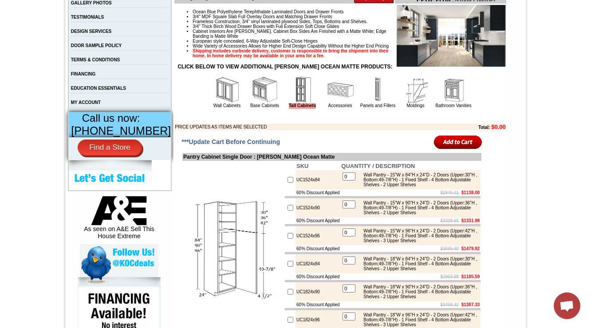
click at [441, 103] on img at bounding box center [453, 89] width 27 height 27
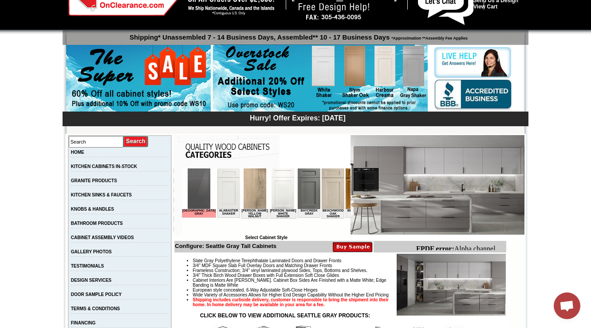
scroll to position [249, 0]
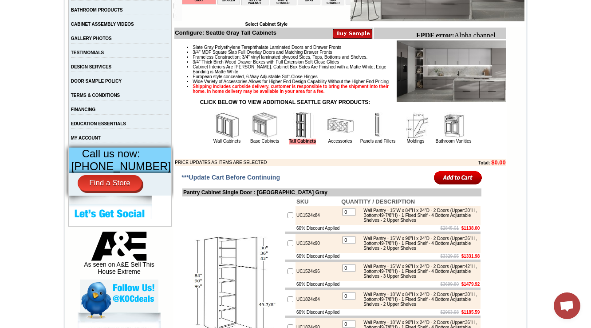
click at [442, 138] on img at bounding box center [453, 125] width 27 height 27
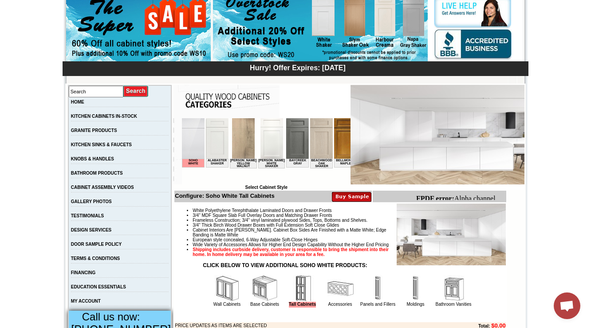
scroll to position [142, 0]
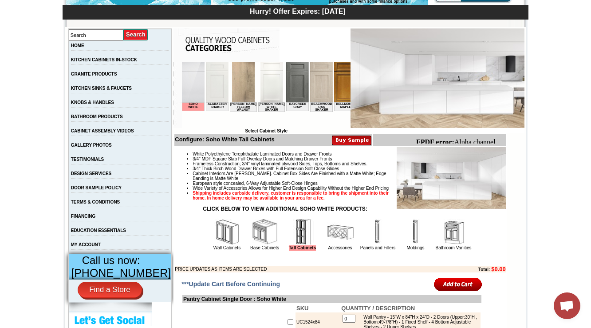
click at [446, 245] on img at bounding box center [453, 231] width 27 height 27
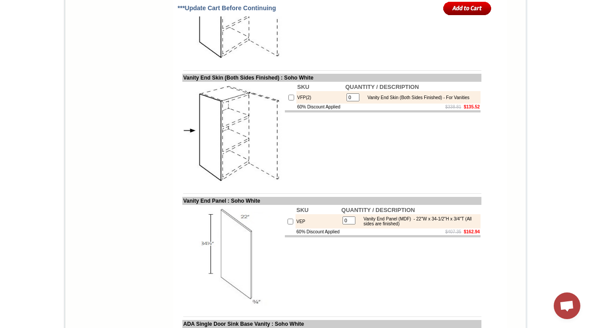
scroll to position [1314, 0]
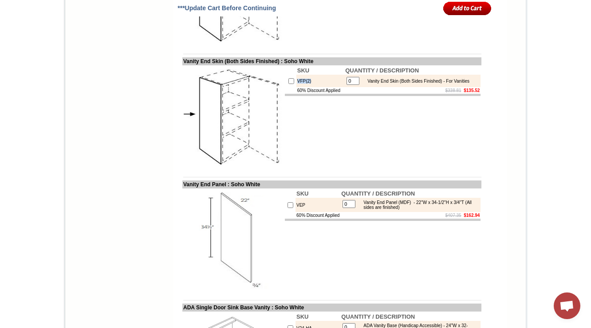
drag, startPoint x: 304, startPoint y: 158, endPoint x: 277, endPoint y: 155, distance: 26.4
click at [285, 87] on tr "VFP(2) 0 Vanity End Skin (Both Sides Finished) - For Vanities" at bounding box center [383, 81] width 196 height 12
copy tr "VFP(2)"
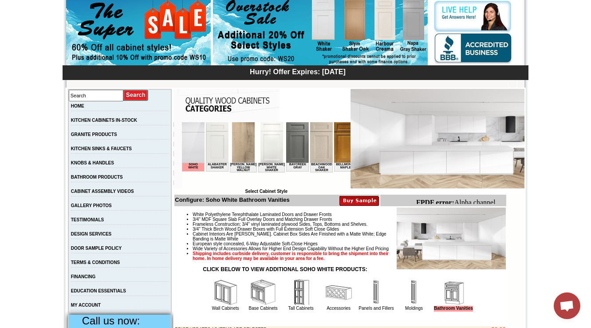
scroll to position [0, 552]
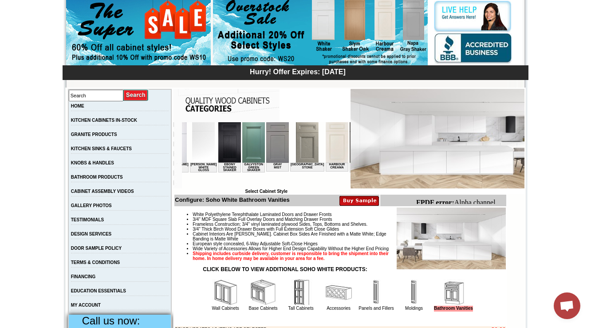
click at [296, 150] on img at bounding box center [307, 142] width 23 height 40
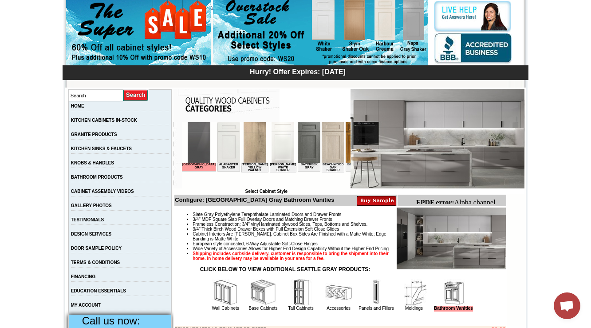
scroll to position [0, 742]
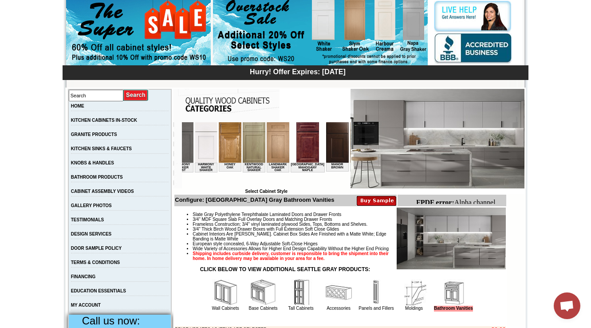
click at [398, 147] on img at bounding box center [409, 142] width 23 height 40
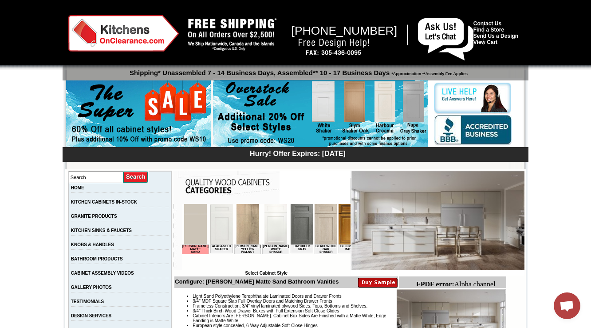
scroll to position [1308, 0]
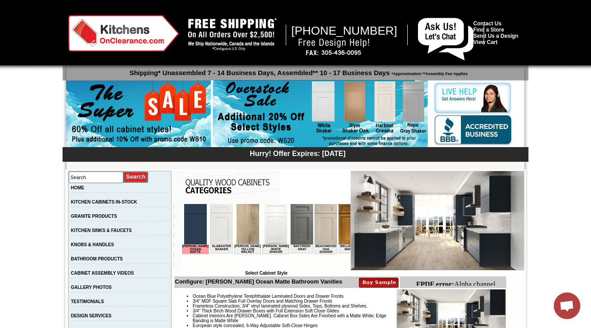
scroll to position [1308, 0]
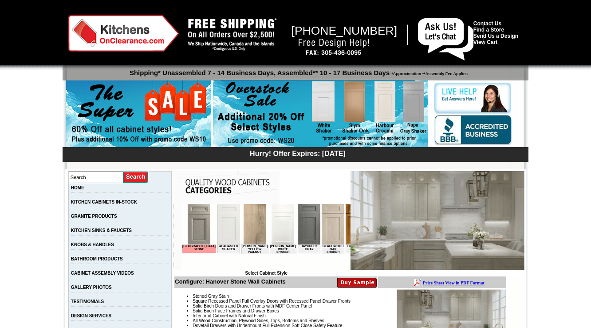
scroll to position [249, 0]
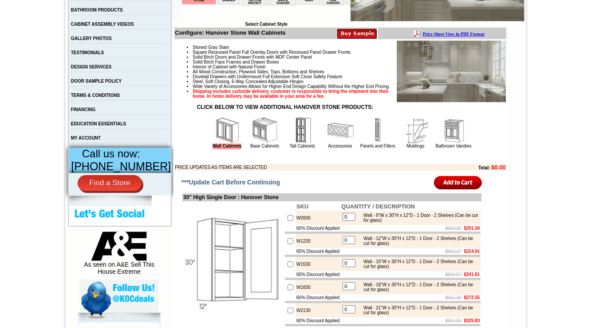
click at [254, 141] on img at bounding box center [265, 130] width 27 height 27
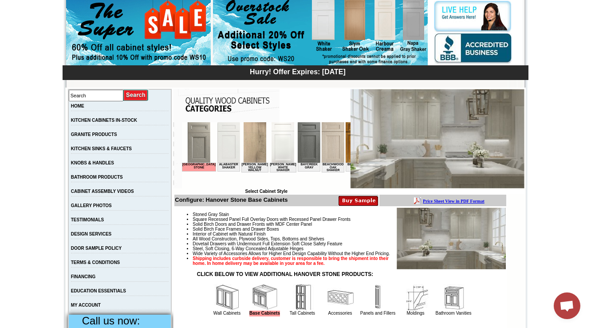
scroll to position [0, 719]
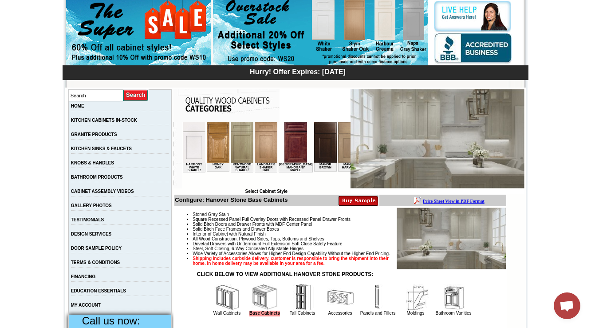
click at [314, 134] on img at bounding box center [325, 142] width 23 height 40
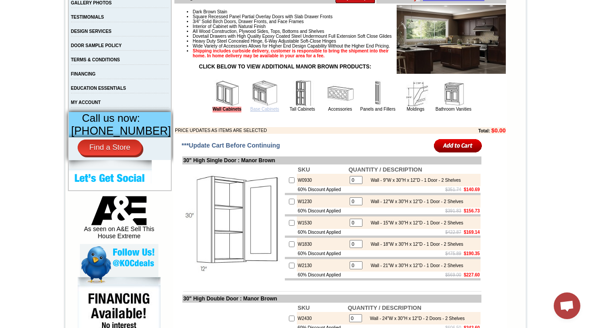
click at [250, 111] on link "Base Cabinets" at bounding box center [264, 109] width 29 height 5
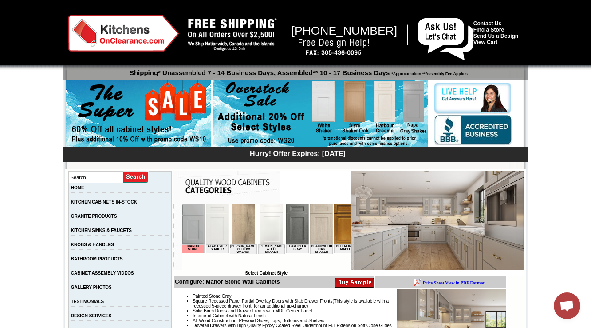
scroll to position [284, 0]
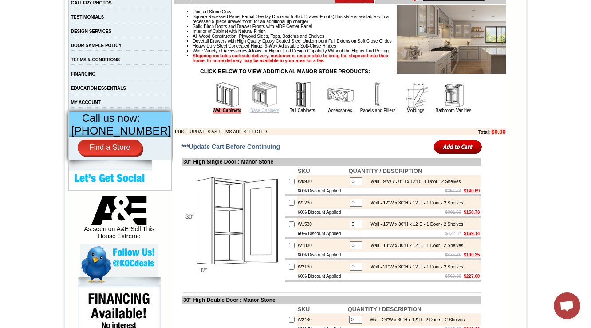
click at [250, 113] on link "Base Cabinets" at bounding box center [264, 110] width 29 height 5
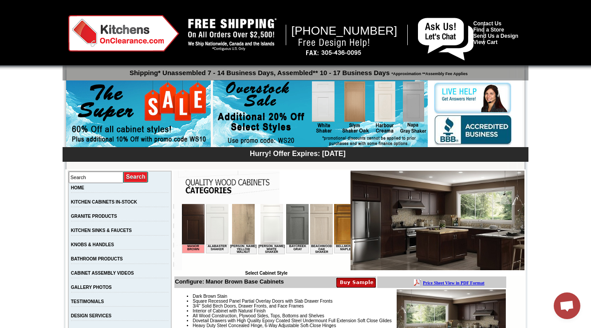
scroll to position [249, 0]
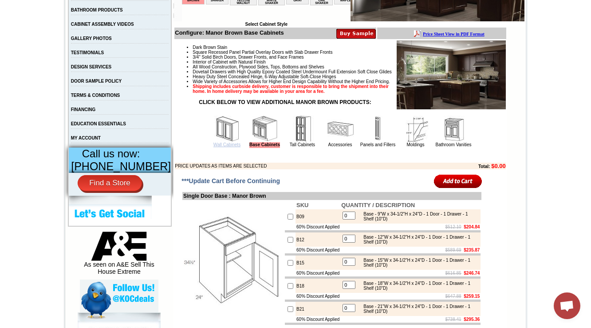
click at [222, 147] on link "Wall Cabinets" at bounding box center [226, 144] width 27 height 5
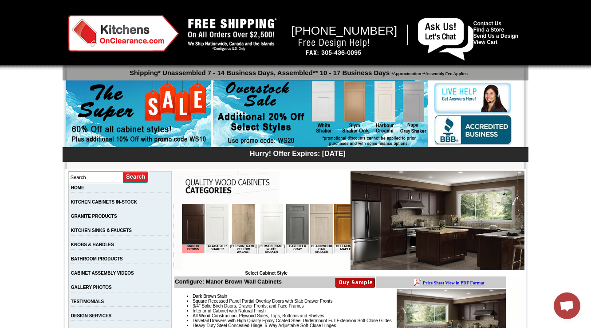
scroll to position [213, 0]
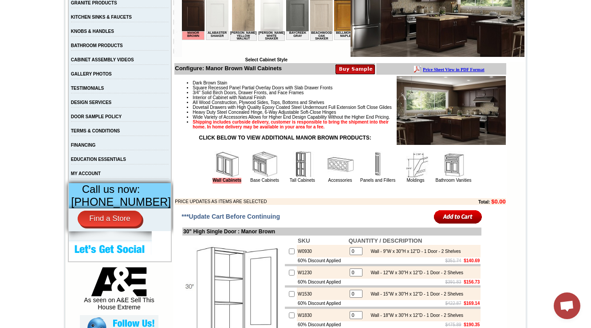
click at [289, 178] on img at bounding box center [302, 164] width 27 height 27
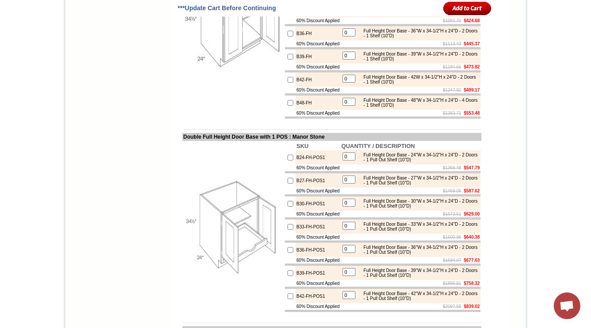
scroll to position [2202, 0]
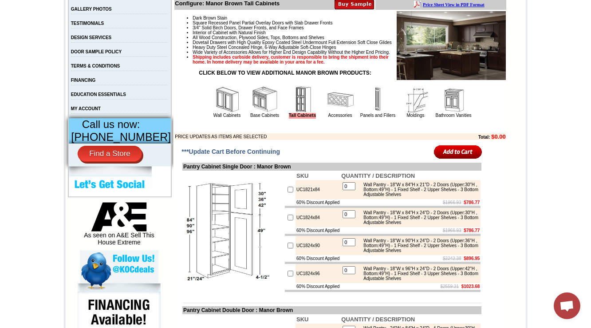
scroll to position [284, 0]
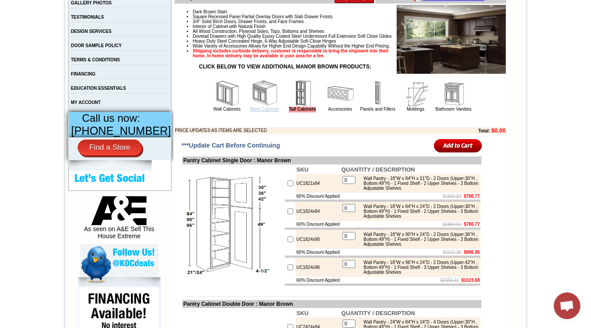
click at [250, 111] on link "Base Cabinets" at bounding box center [264, 109] width 29 height 5
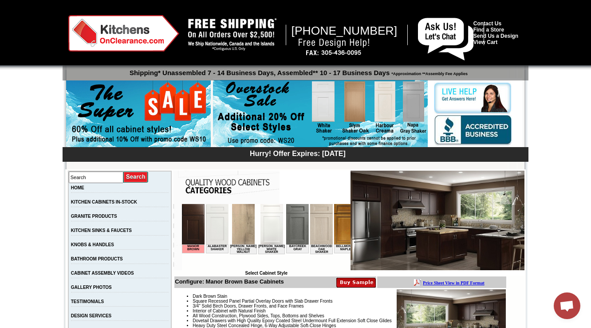
scroll to position [213, 0]
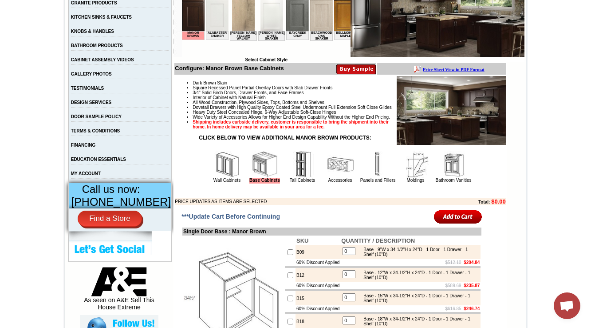
click at [292, 178] on img at bounding box center [302, 164] width 27 height 27
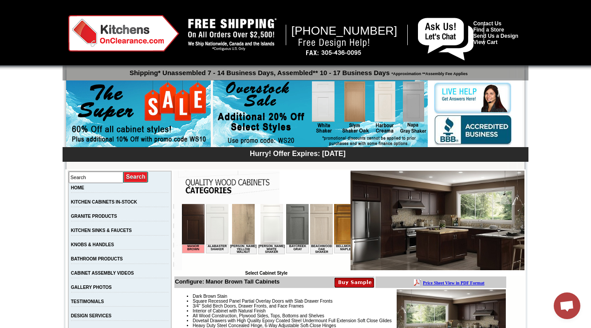
scroll to position [249, 0]
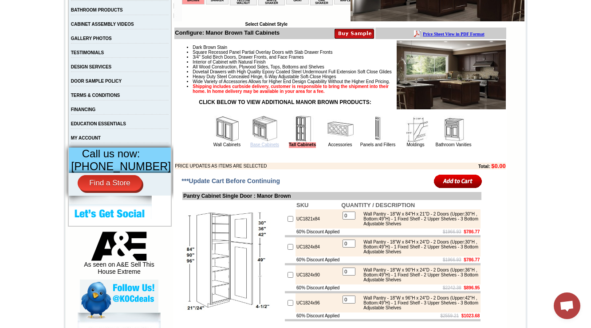
click at [265, 147] on link "Base Cabinets" at bounding box center [264, 144] width 29 height 5
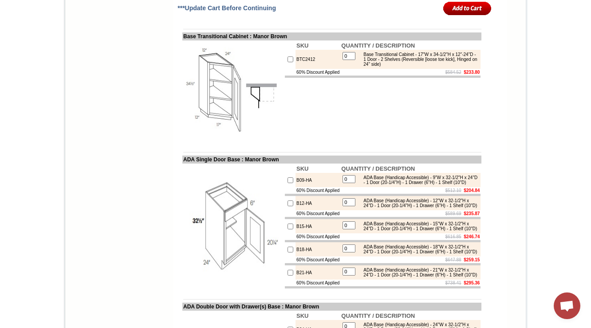
scroll to position [5300, 0]
